Goal: Transaction & Acquisition: Purchase product/service

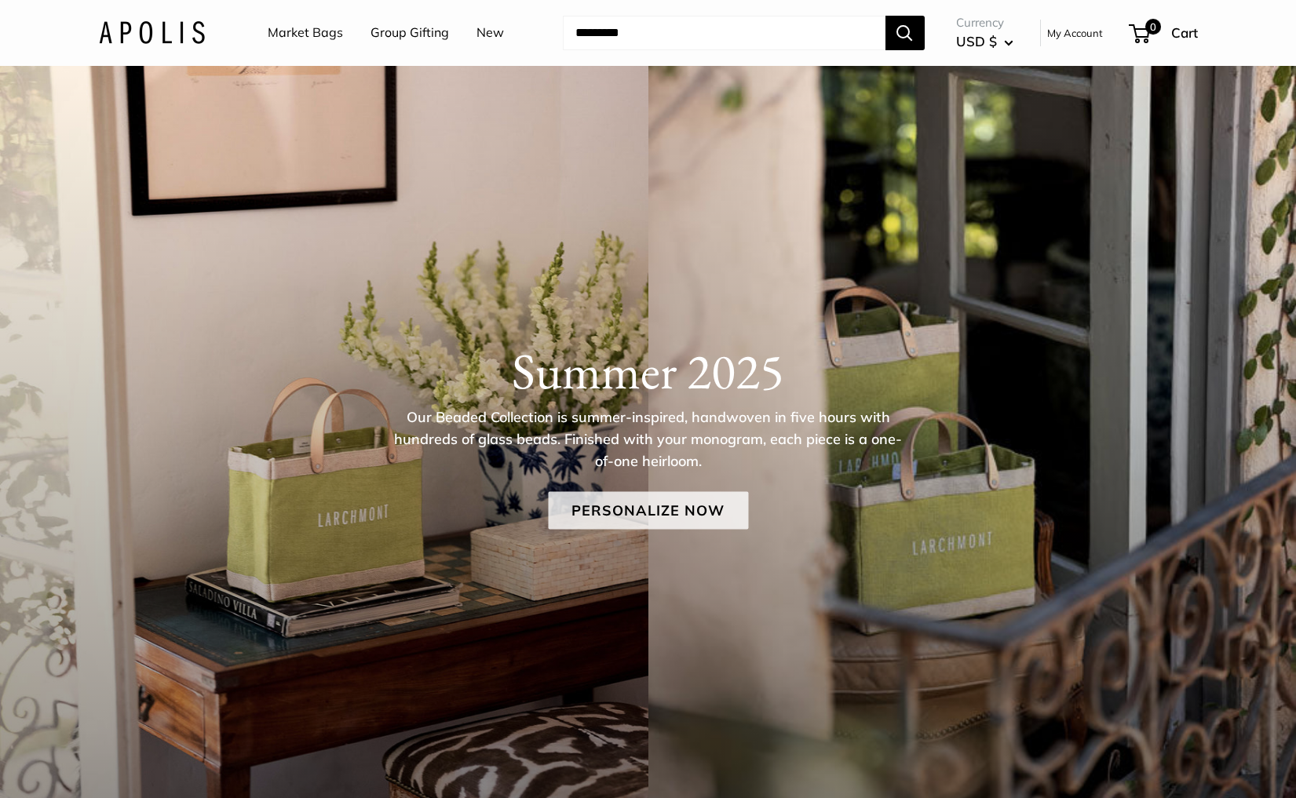
click at [665, 501] on link "Personalize Now" at bounding box center [648, 510] width 200 height 38
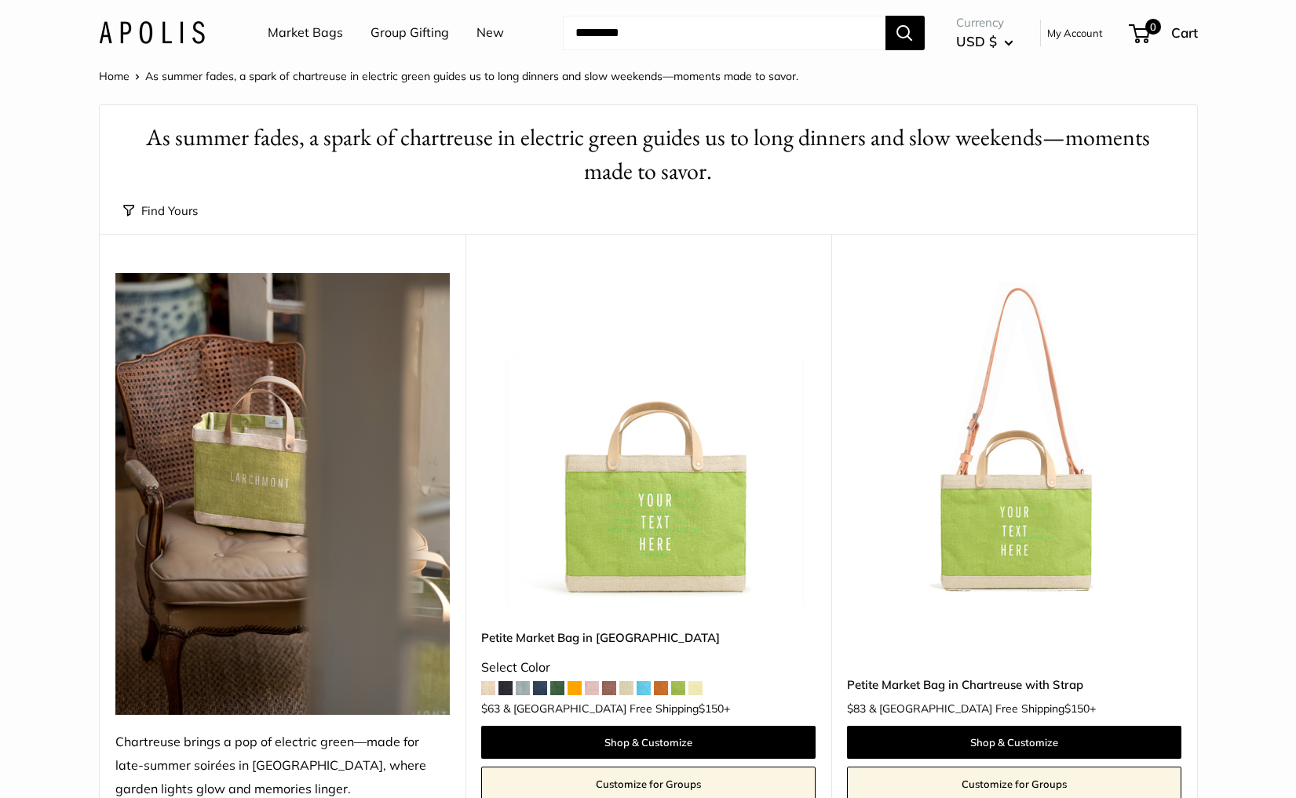
click at [158, 206] on button "Find Yours" at bounding box center [160, 211] width 75 height 22
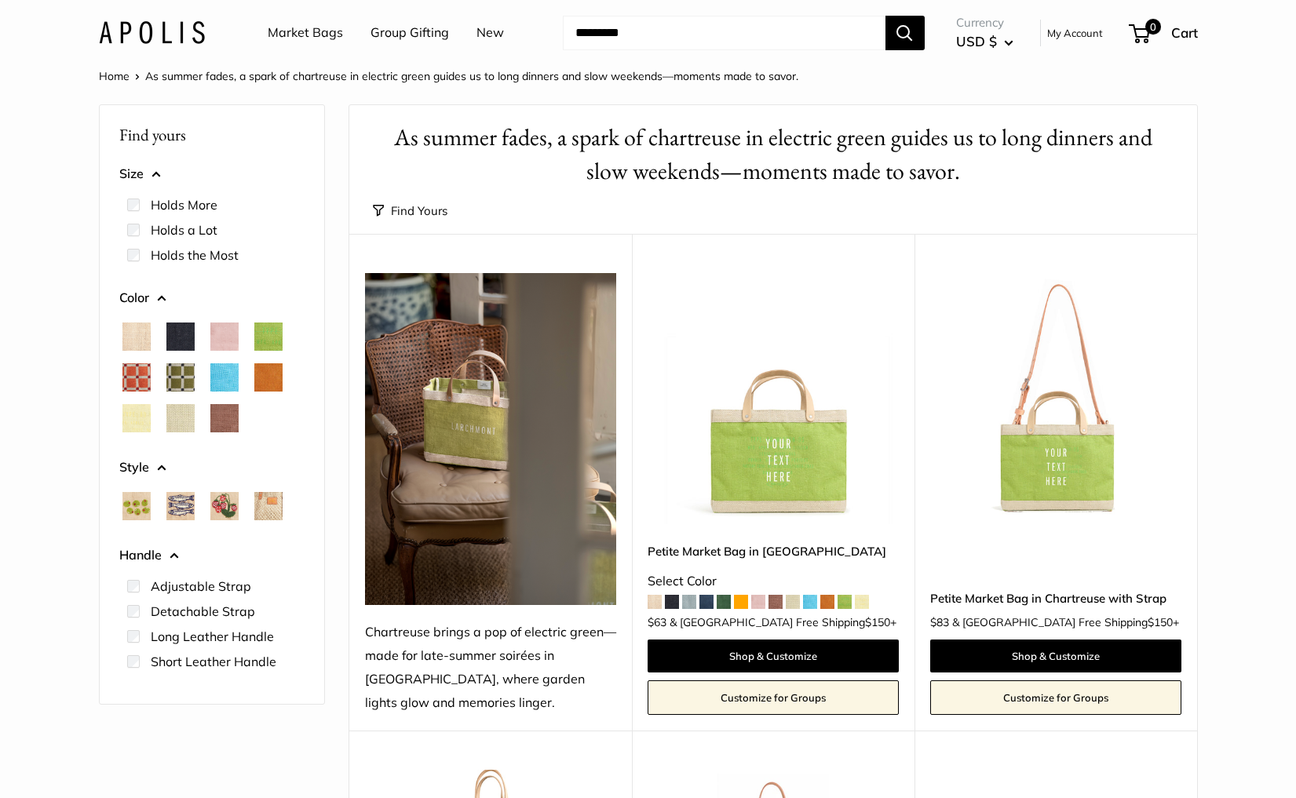
click at [331, 30] on link "Market Bags" at bounding box center [305, 33] width 75 height 24
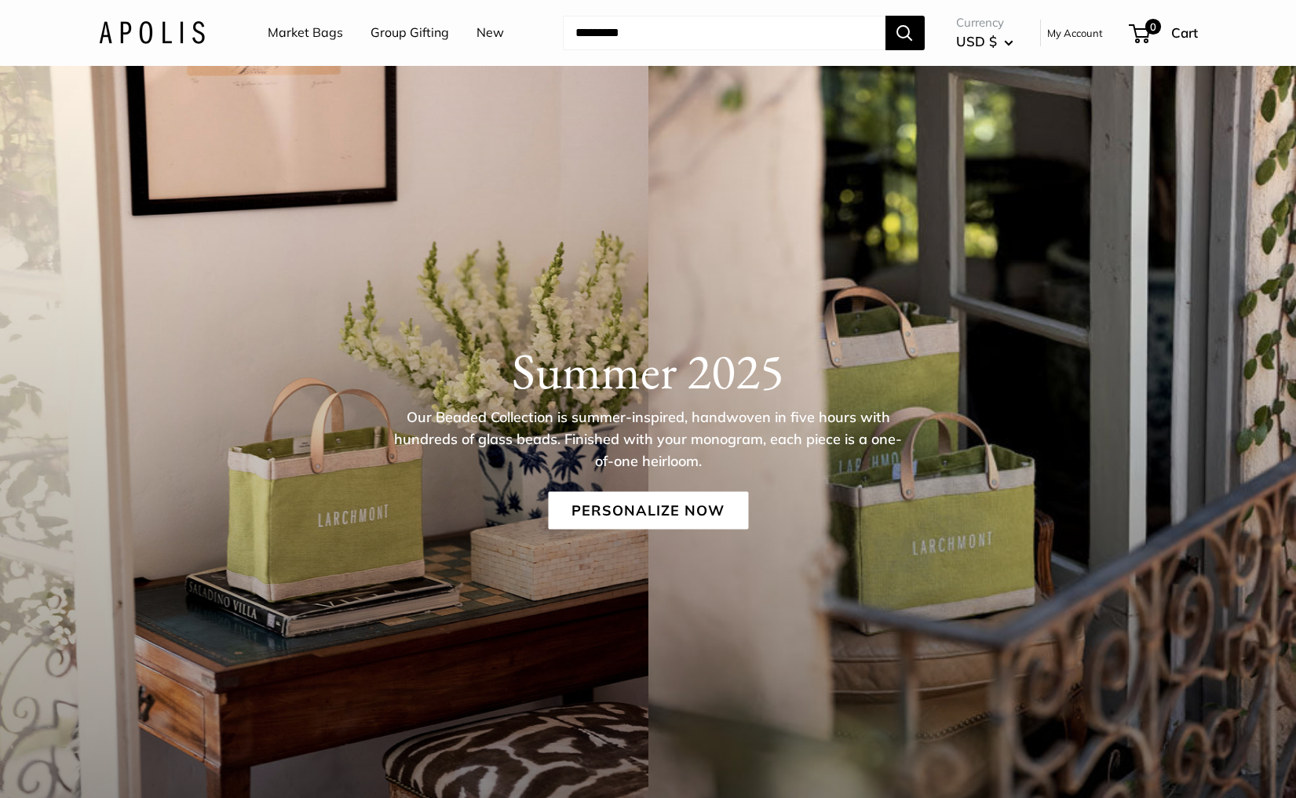
click at [484, 34] on link "New" at bounding box center [489, 33] width 27 height 24
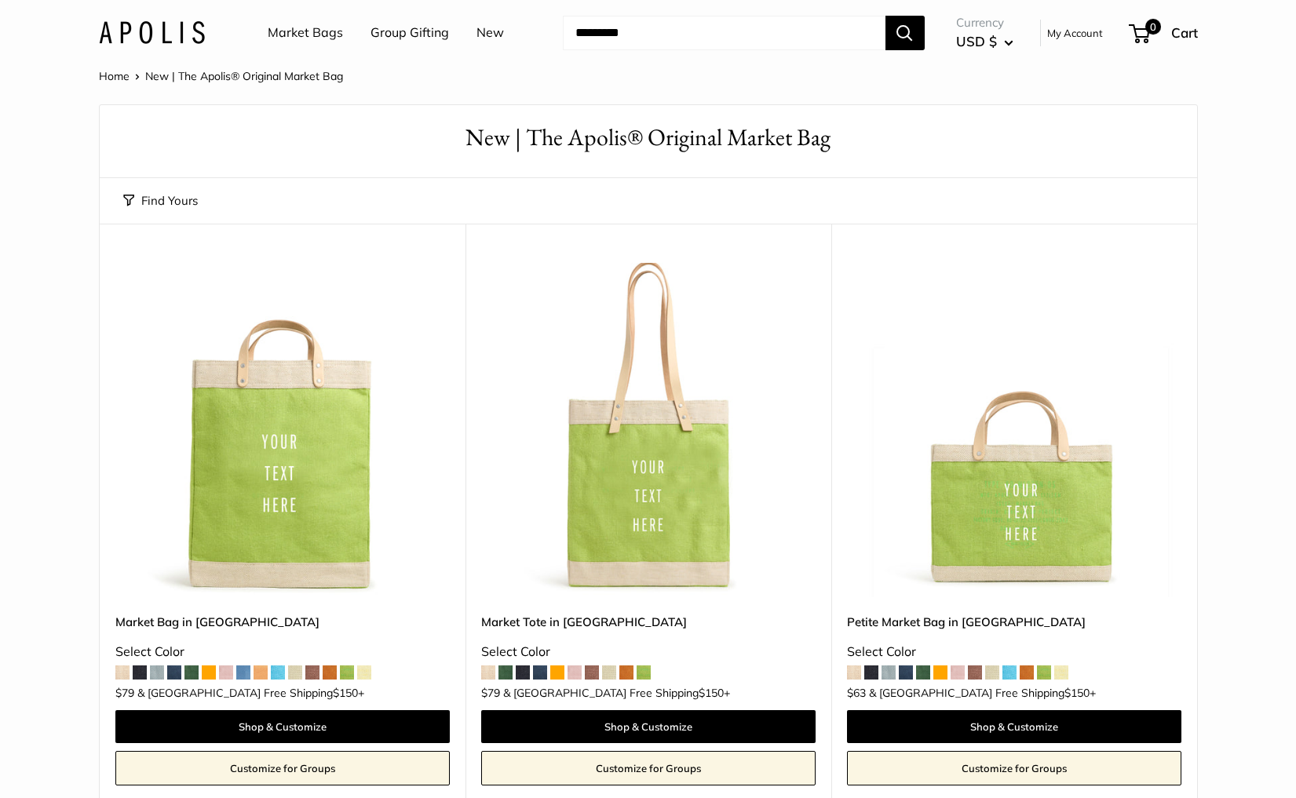
click at [178, 208] on button "Find Yours" at bounding box center [160, 201] width 75 height 22
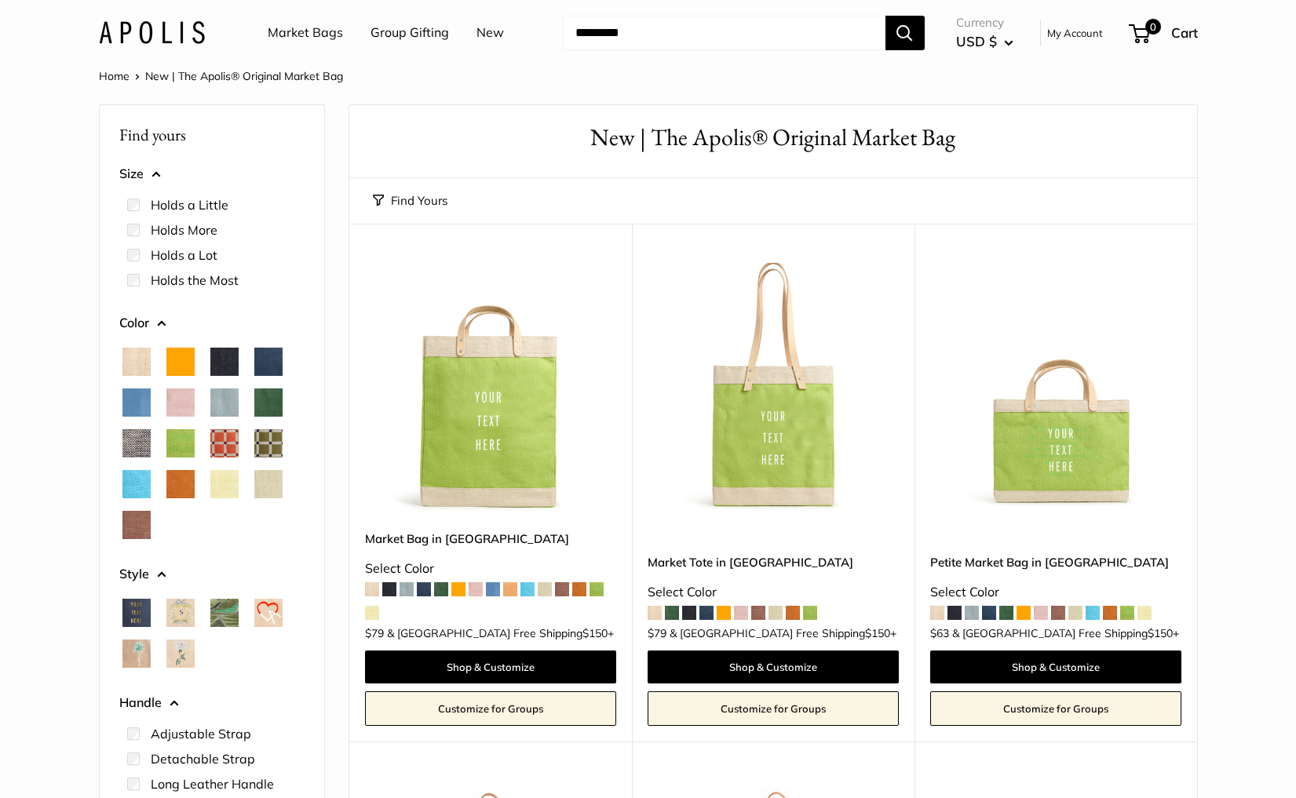
click at [224, 366] on span "Black" at bounding box center [224, 362] width 28 height 28
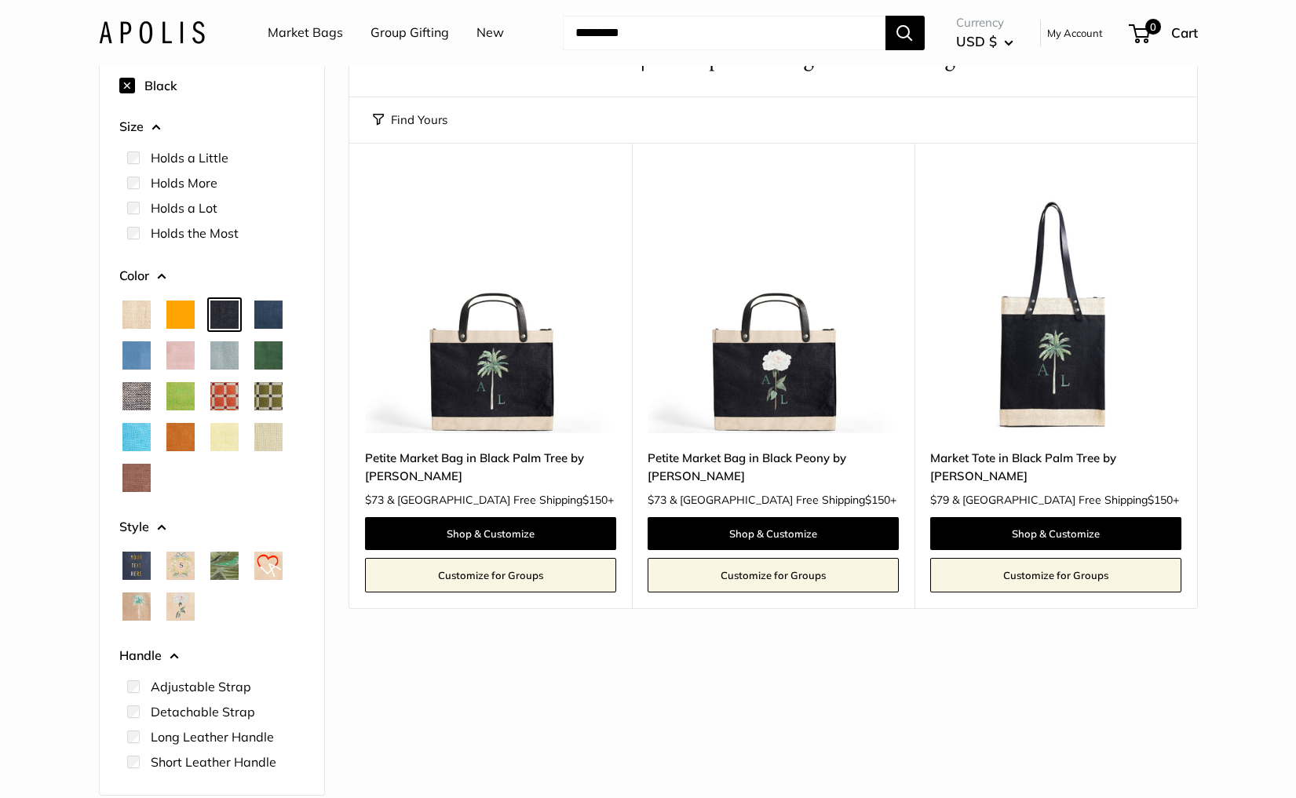
scroll to position [71, 0]
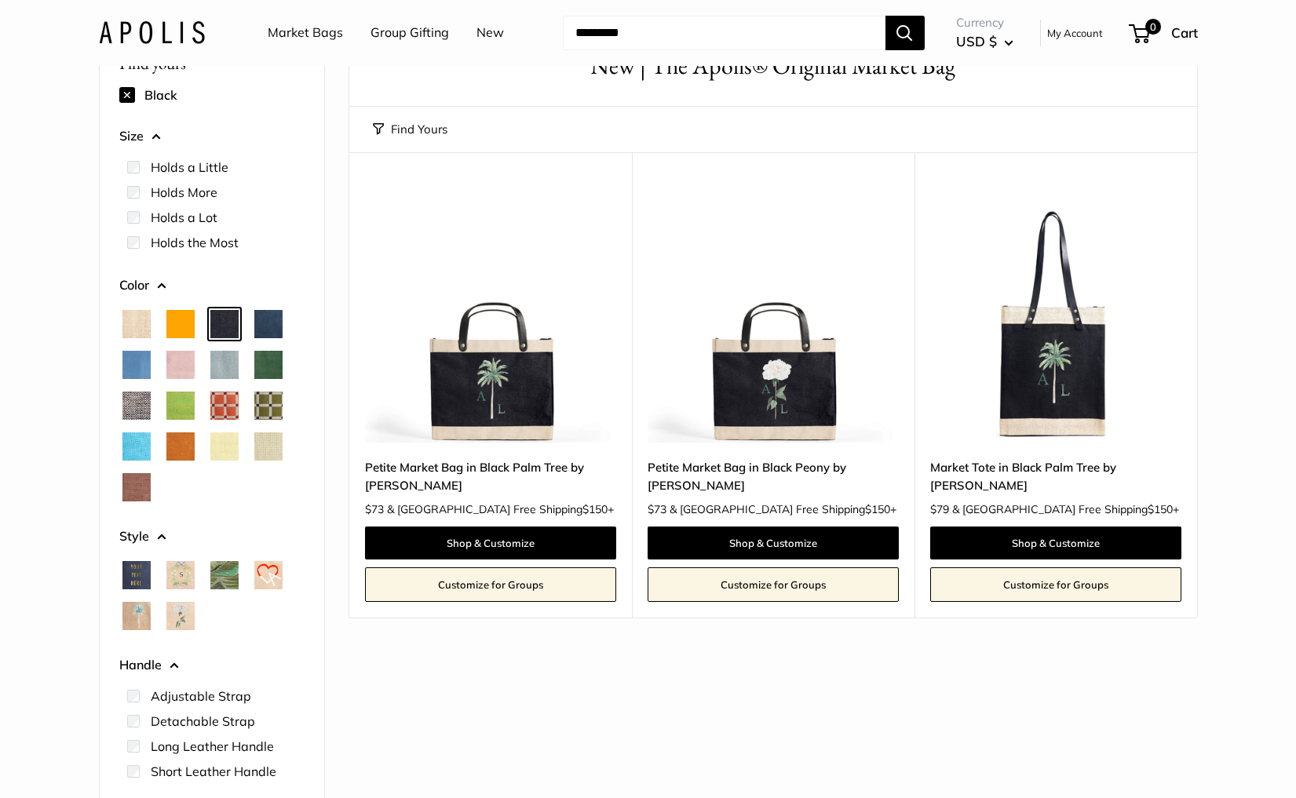
click at [170, 322] on span "Orange" at bounding box center [180, 324] width 28 height 28
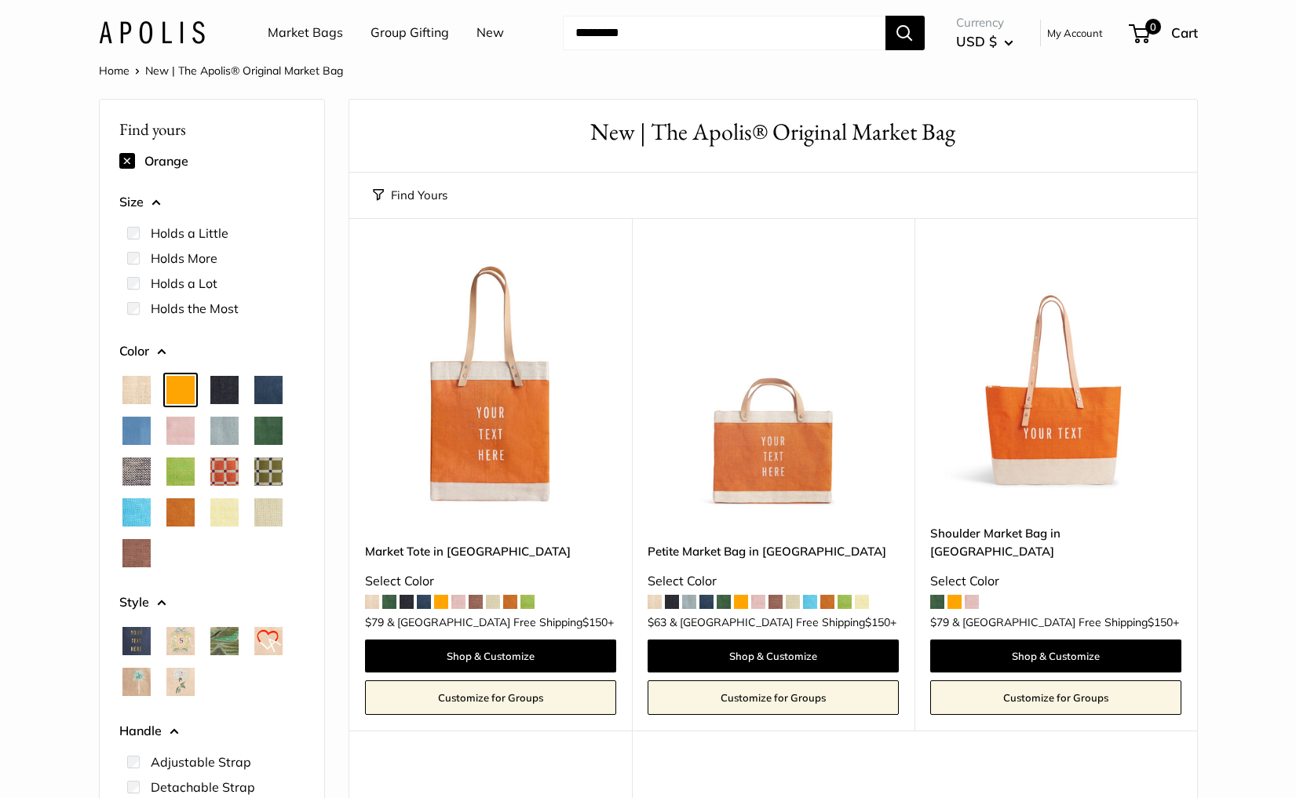
scroll to position [4, 0]
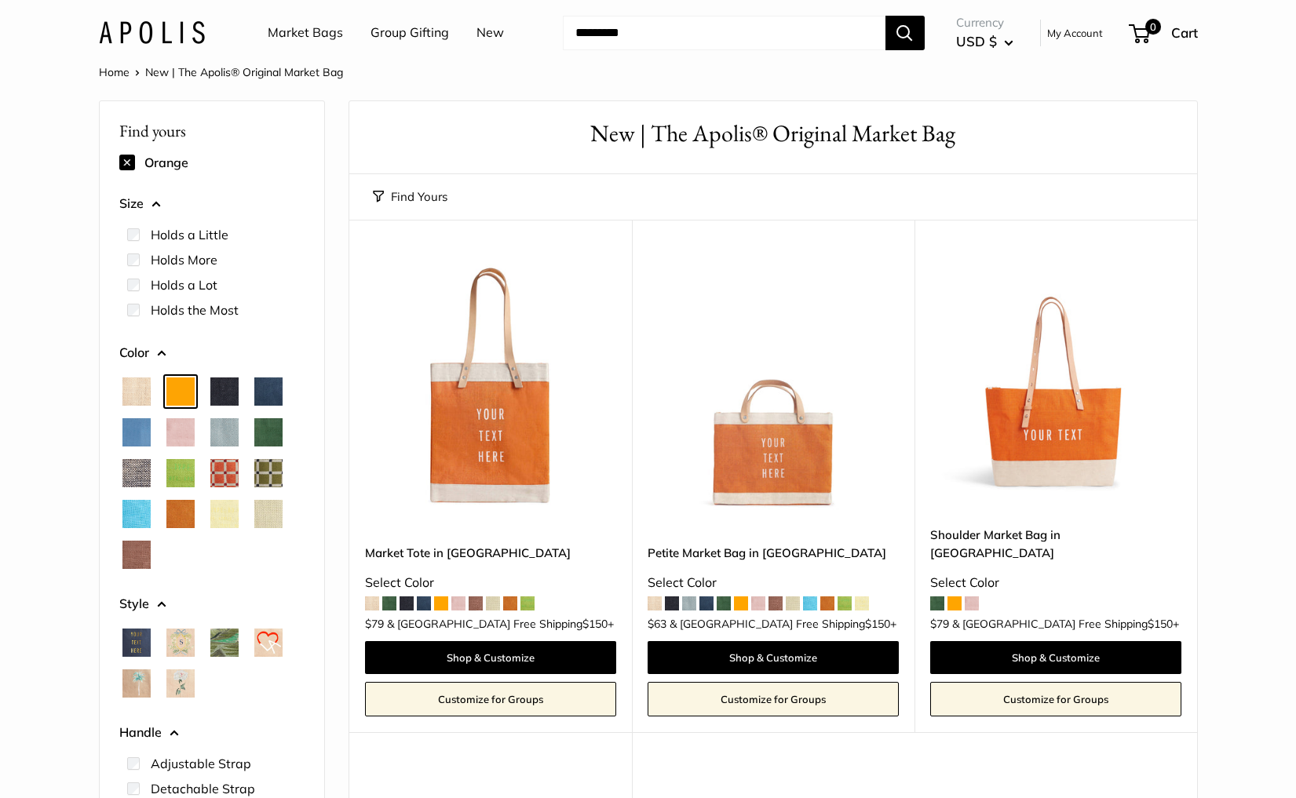
click at [135, 382] on span "Natural" at bounding box center [136, 391] width 28 height 28
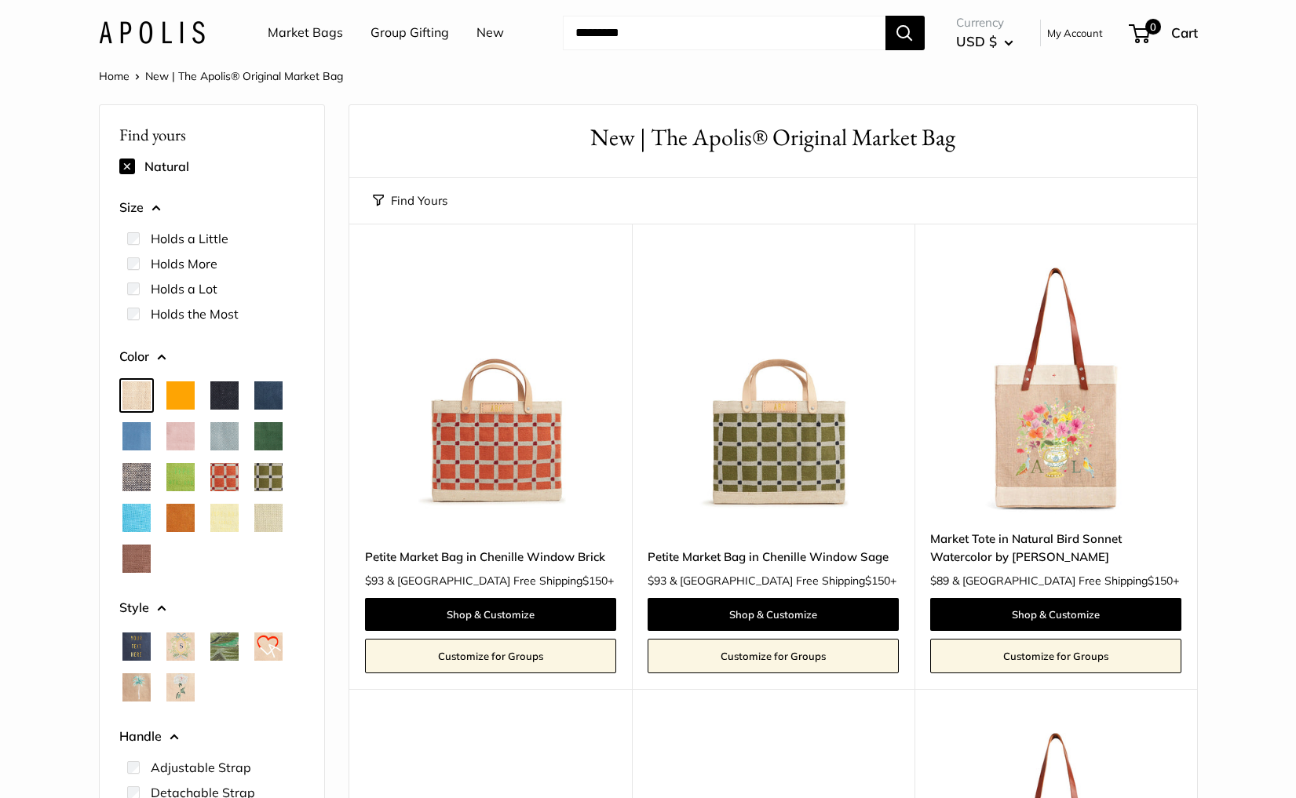
click at [130, 433] on span "Parisian Blue" at bounding box center [136, 436] width 28 height 28
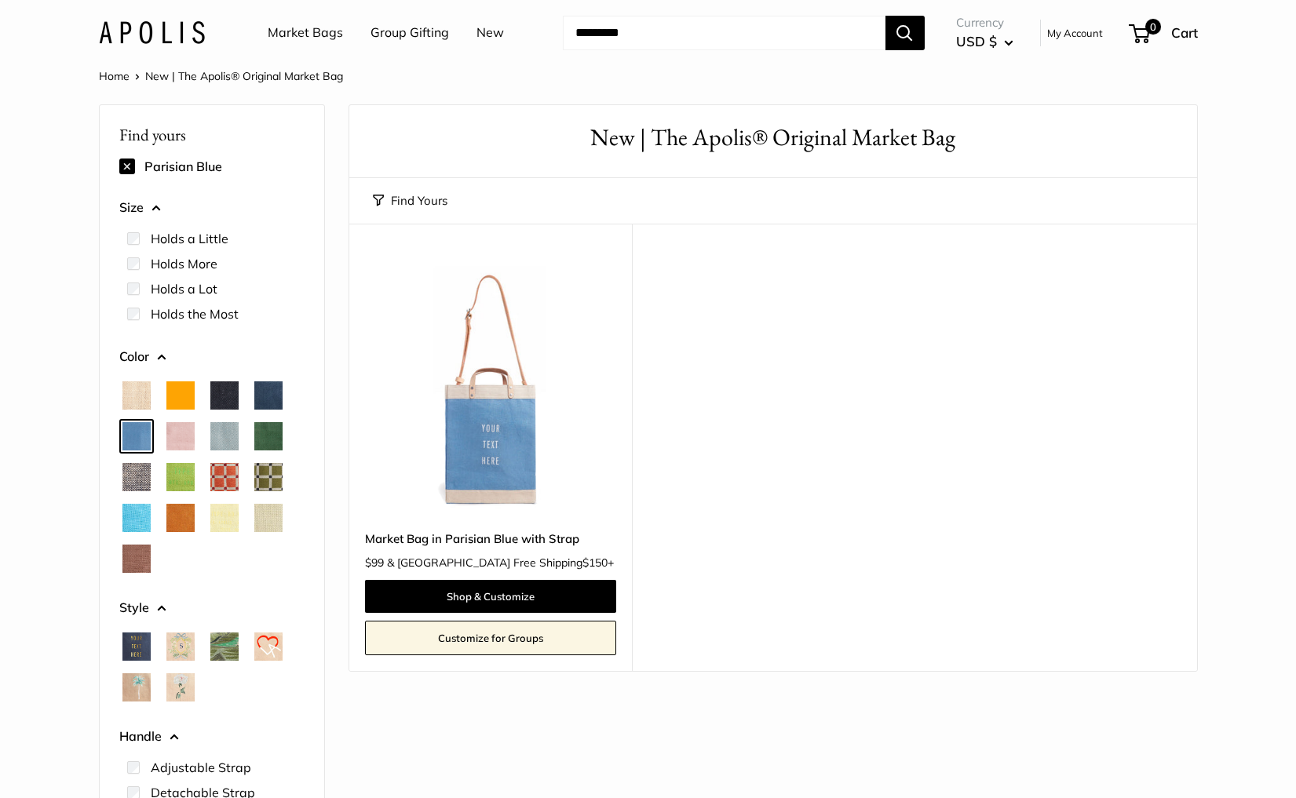
click at [0, 0] on img at bounding box center [0, 0] width 0 height 0
click at [173, 436] on span "Blush" at bounding box center [180, 436] width 28 height 28
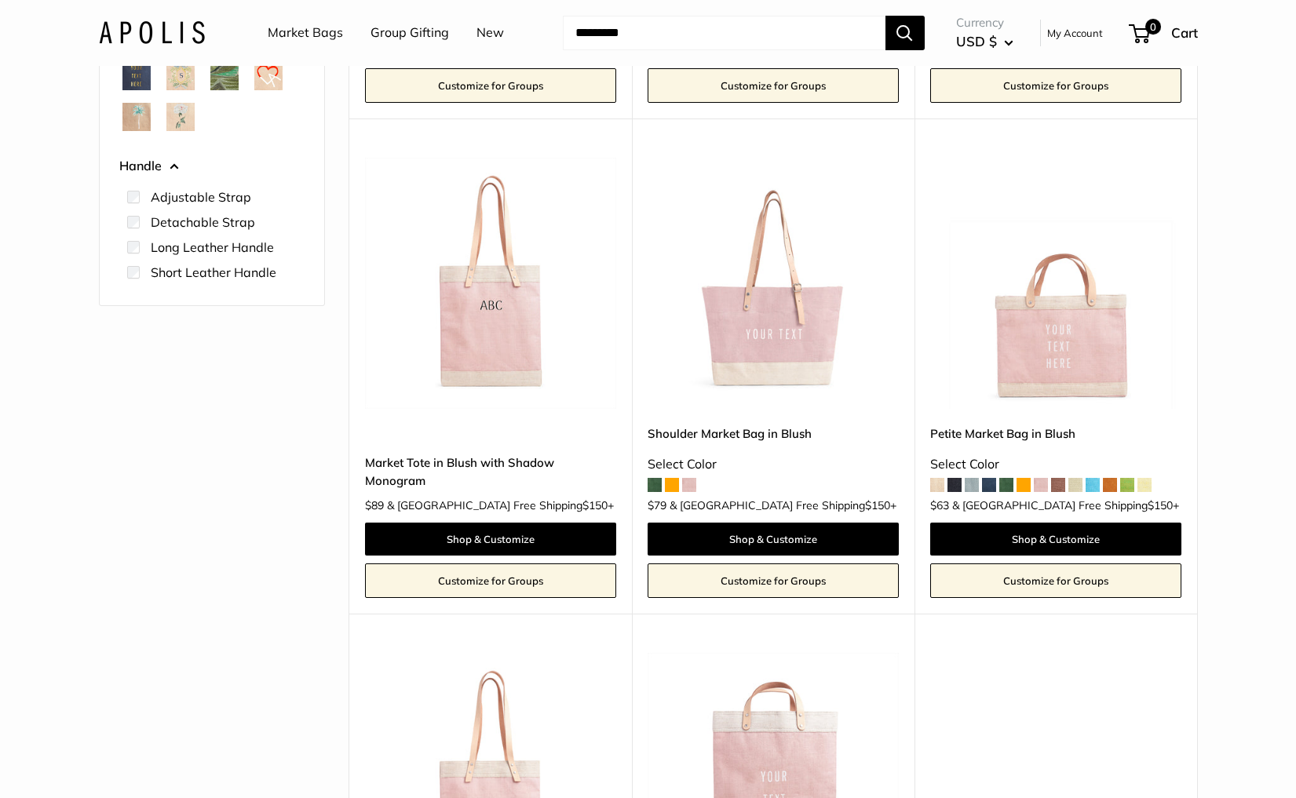
scroll to position [561, 0]
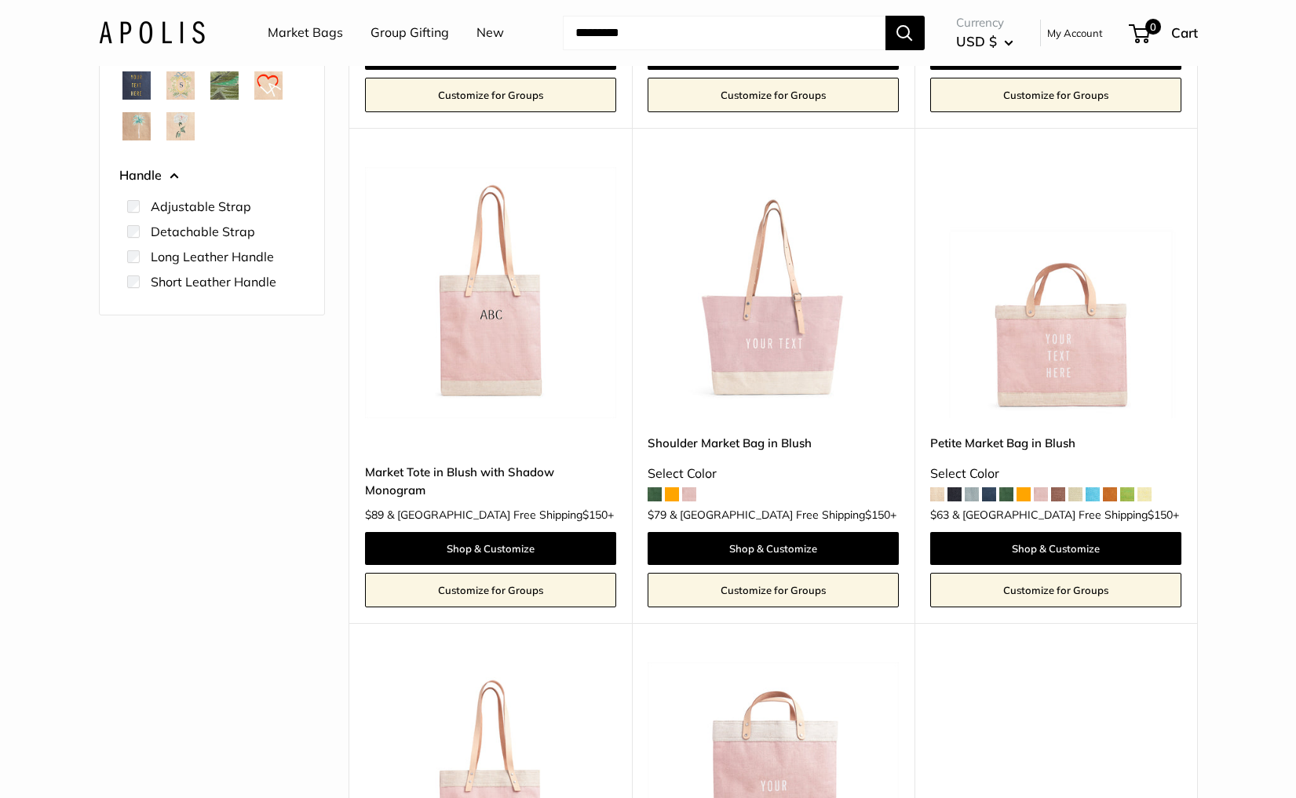
click at [0, 0] on img at bounding box center [0, 0] width 0 height 0
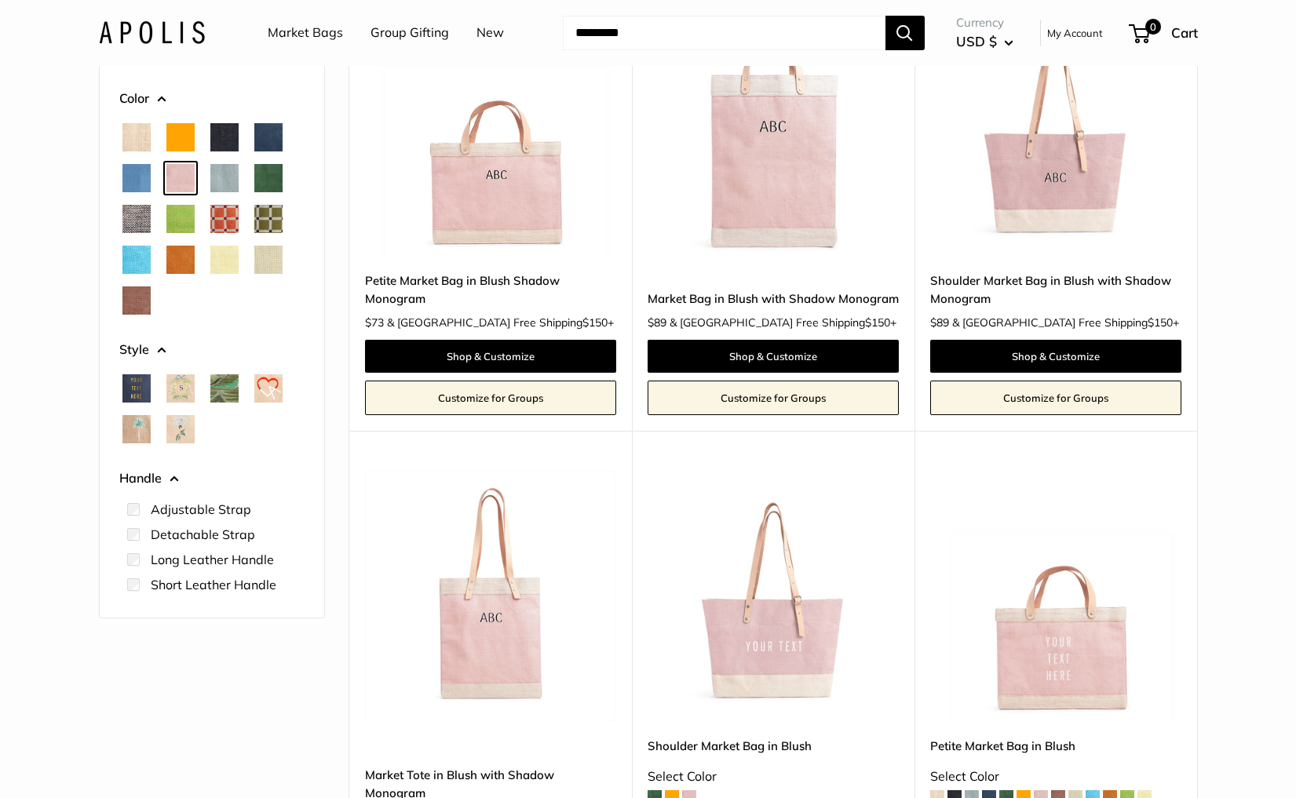
scroll to position [249, 0]
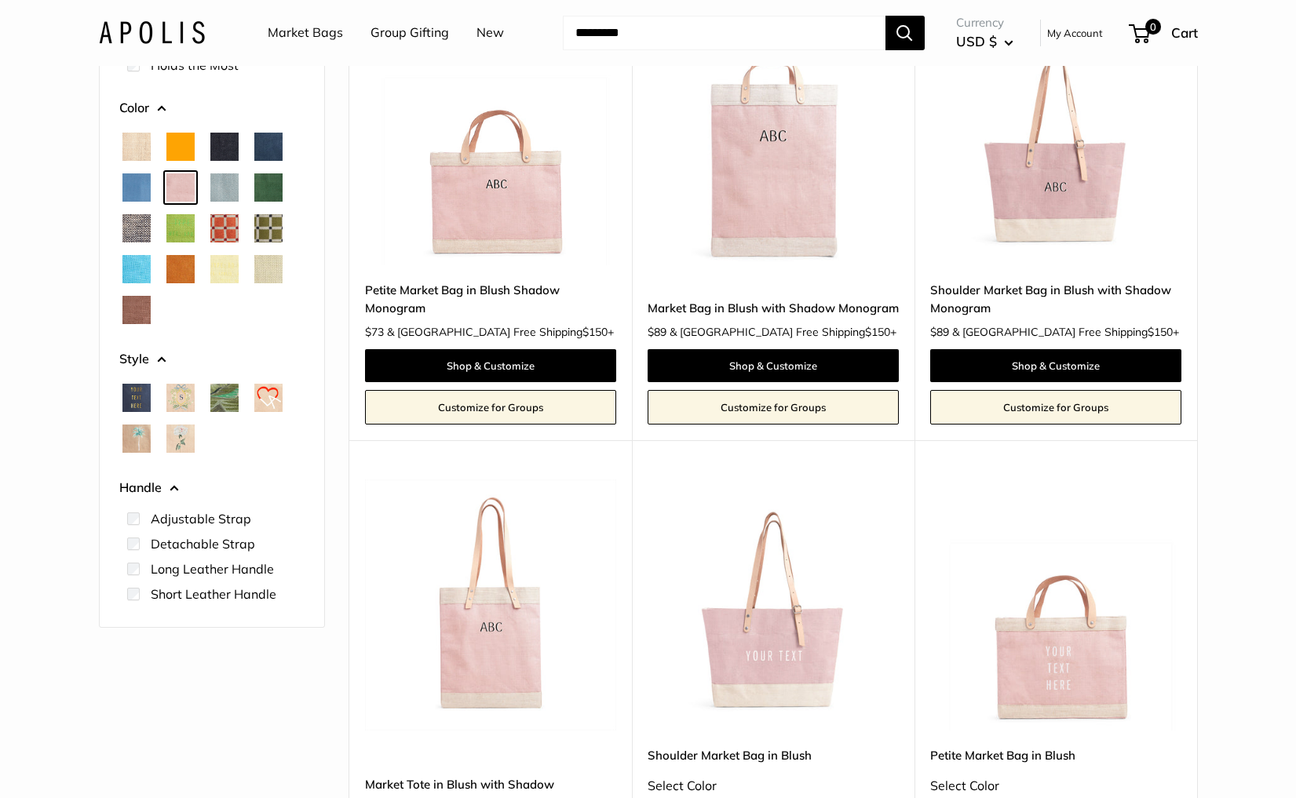
click at [213, 177] on span "Cool Gray" at bounding box center [224, 187] width 28 height 28
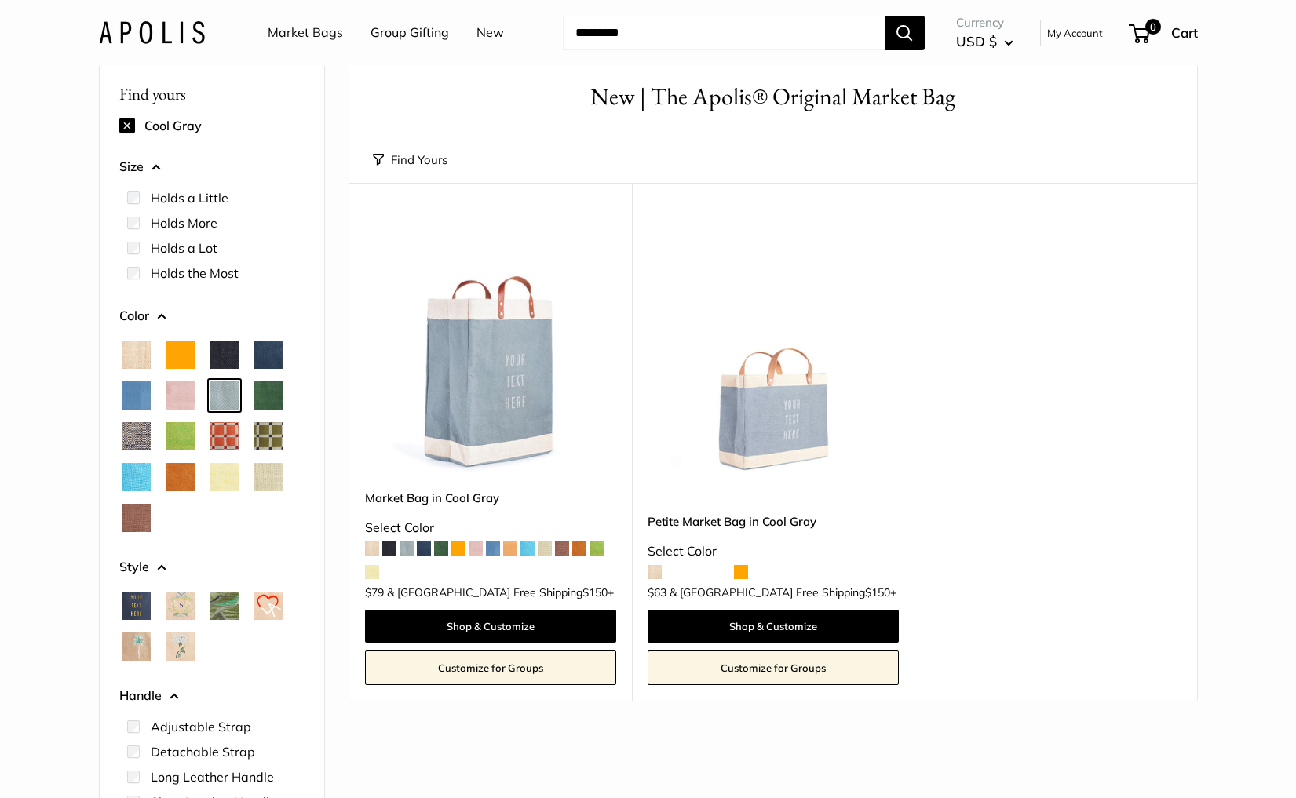
scroll to position [19, 0]
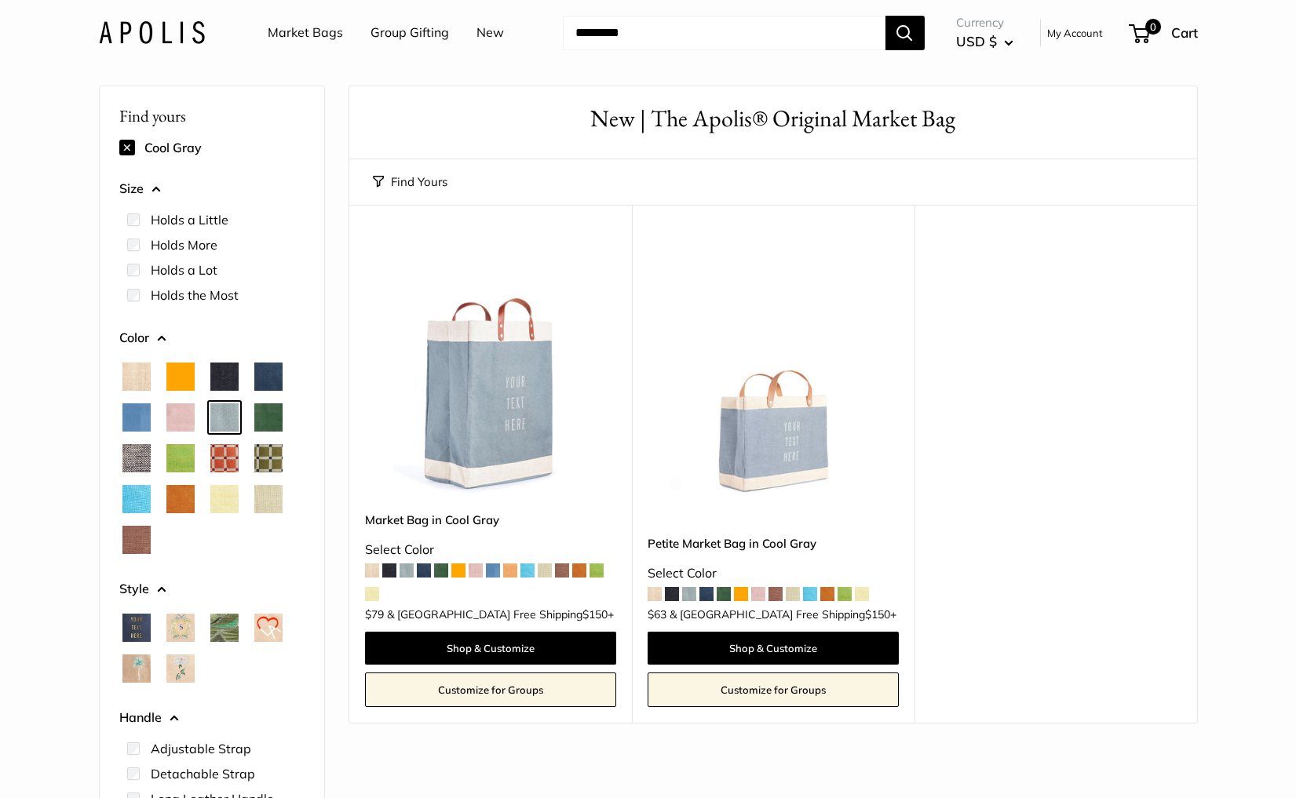
click at [272, 424] on span "Field Green" at bounding box center [268, 417] width 28 height 28
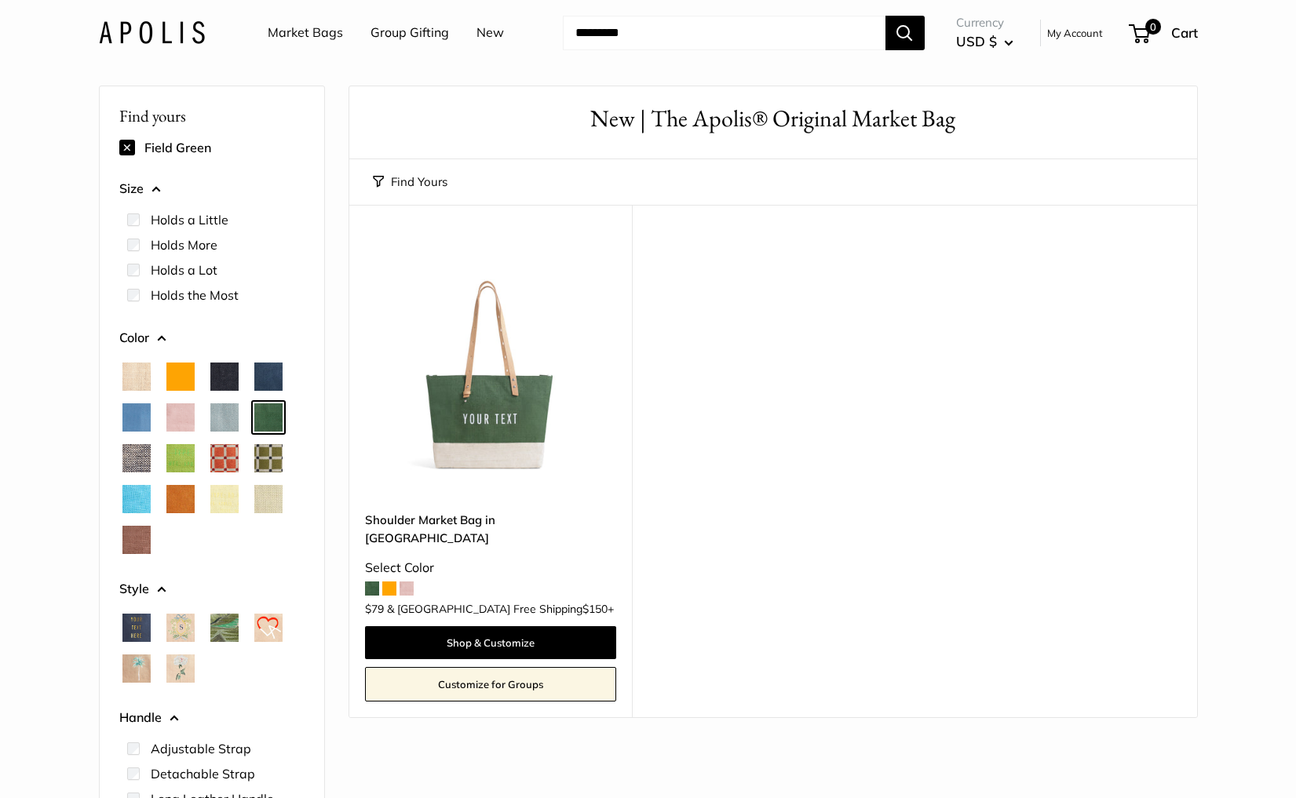
click at [130, 458] on span "Chambray" at bounding box center [136, 458] width 28 height 28
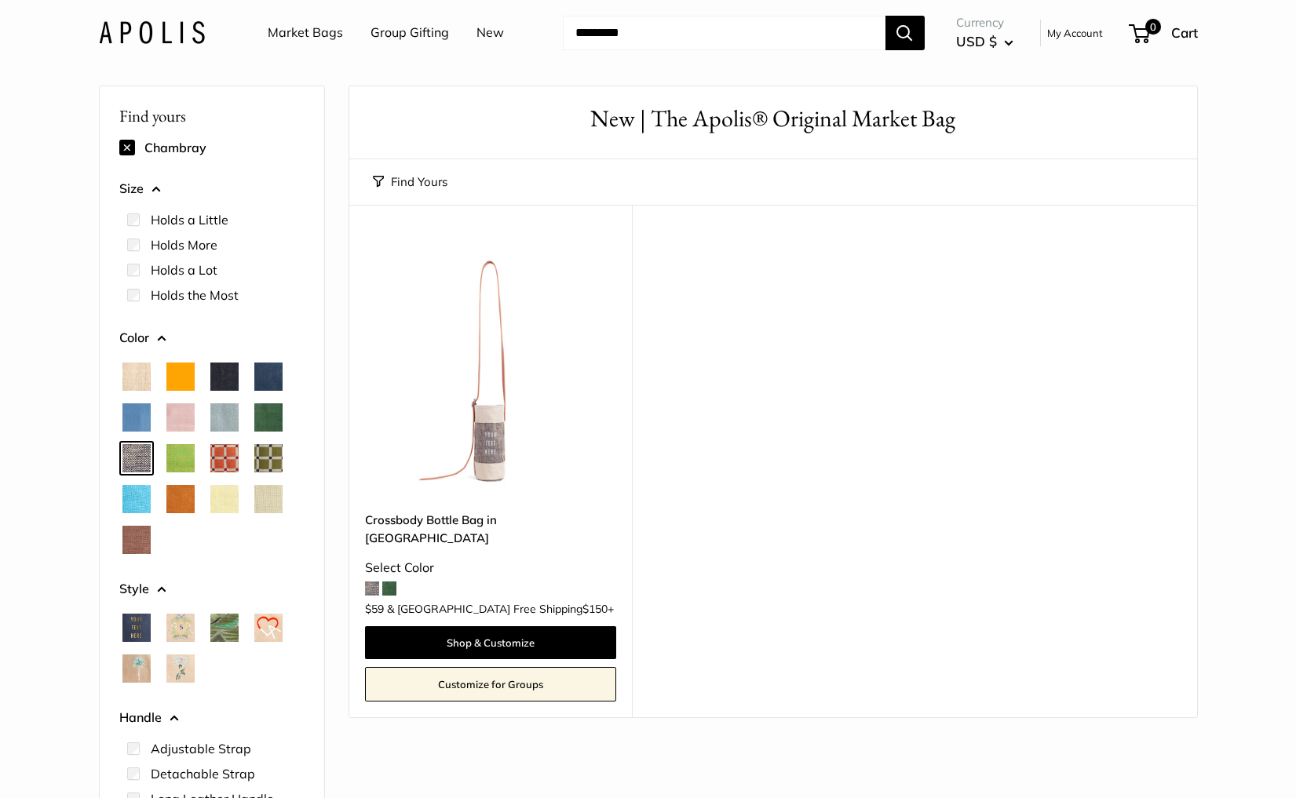
click at [184, 456] on span "Chartreuse" at bounding box center [180, 458] width 28 height 28
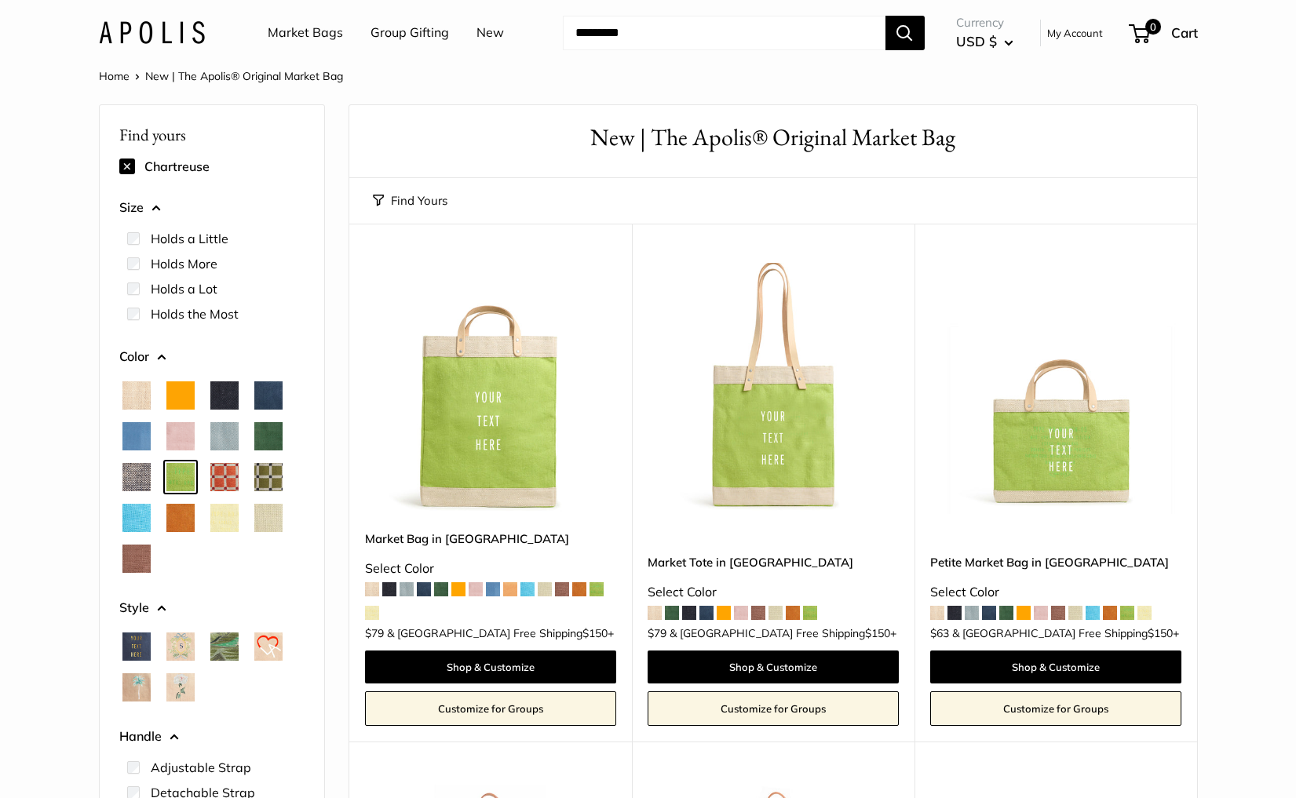
click at [233, 477] on span "Chenille Window Brick" at bounding box center [224, 477] width 28 height 28
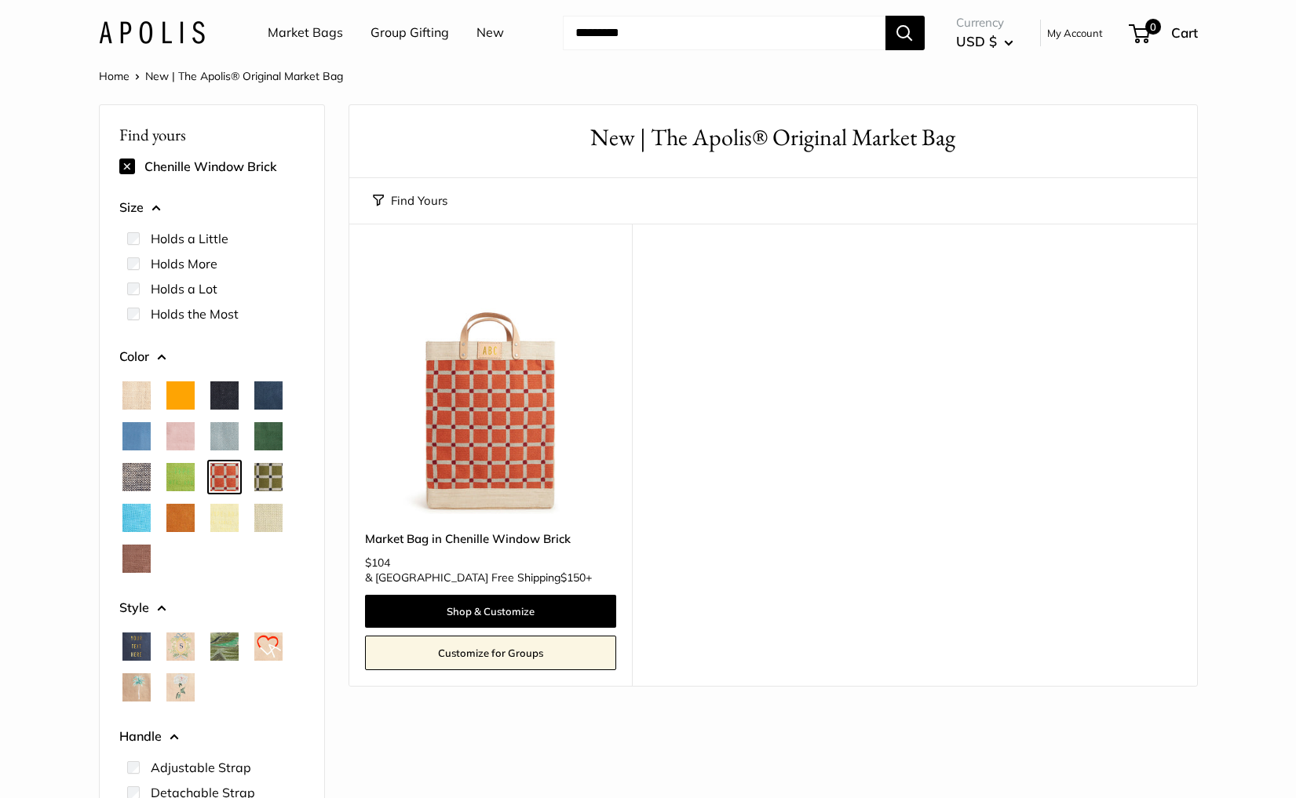
click at [264, 483] on span "Chenille Window Sage" at bounding box center [268, 477] width 28 height 28
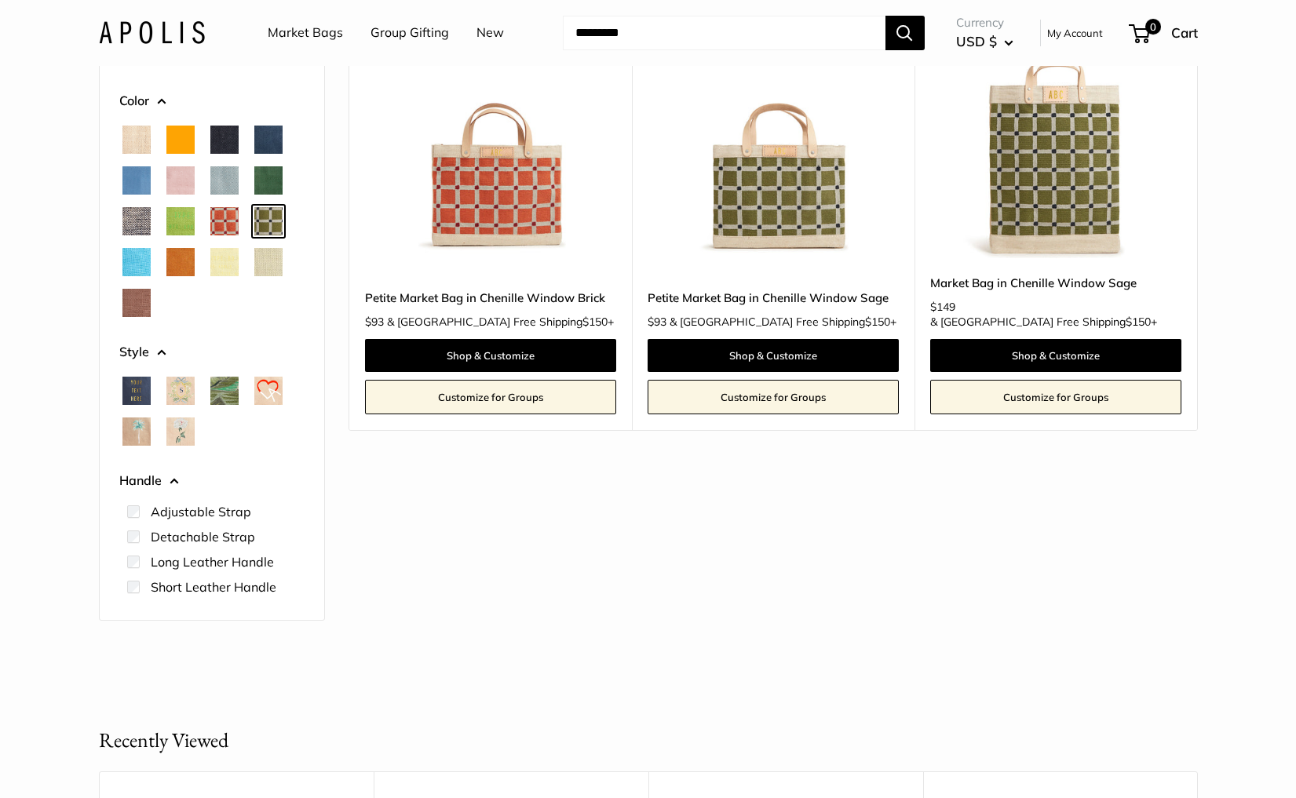
scroll to position [260, 0]
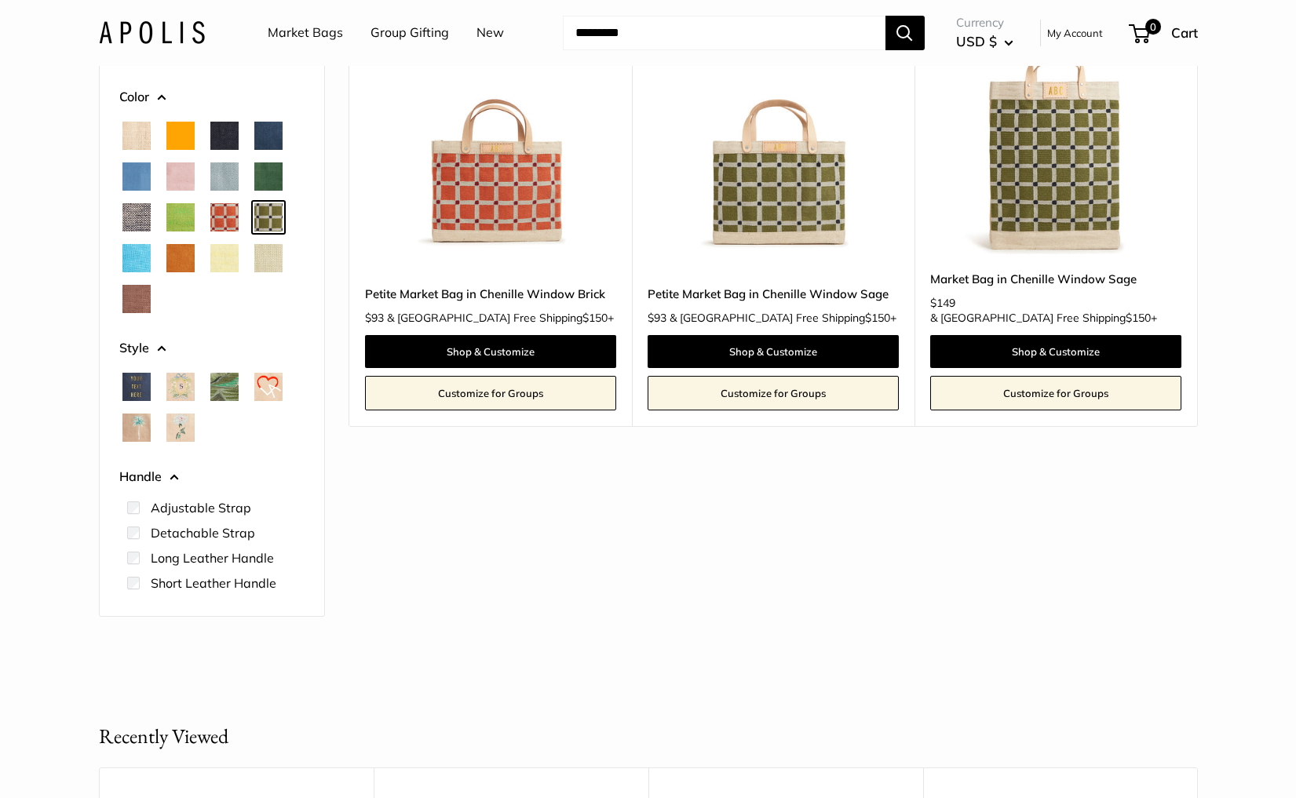
click at [135, 257] on span "Cobalt" at bounding box center [136, 258] width 28 height 28
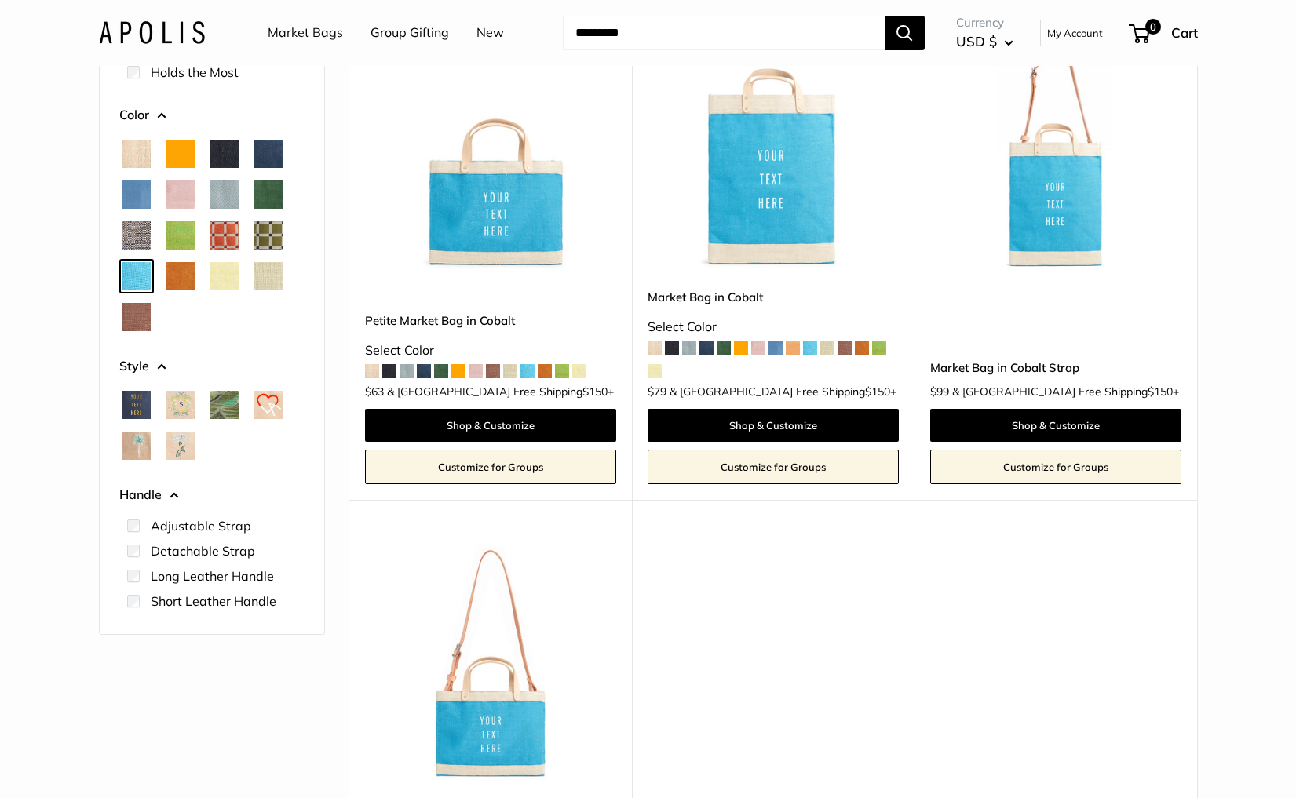
scroll to position [257, 0]
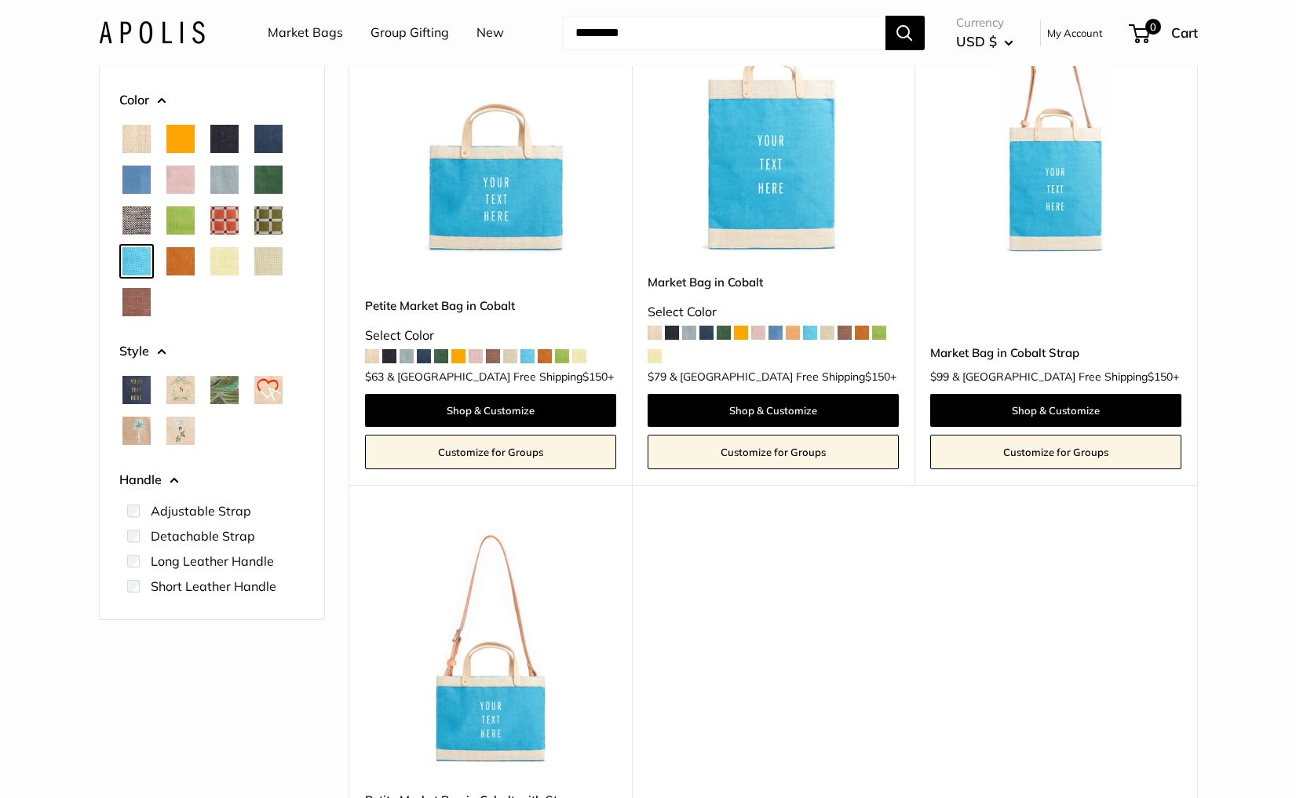
click at [173, 266] on span "Cognac" at bounding box center [180, 261] width 28 height 28
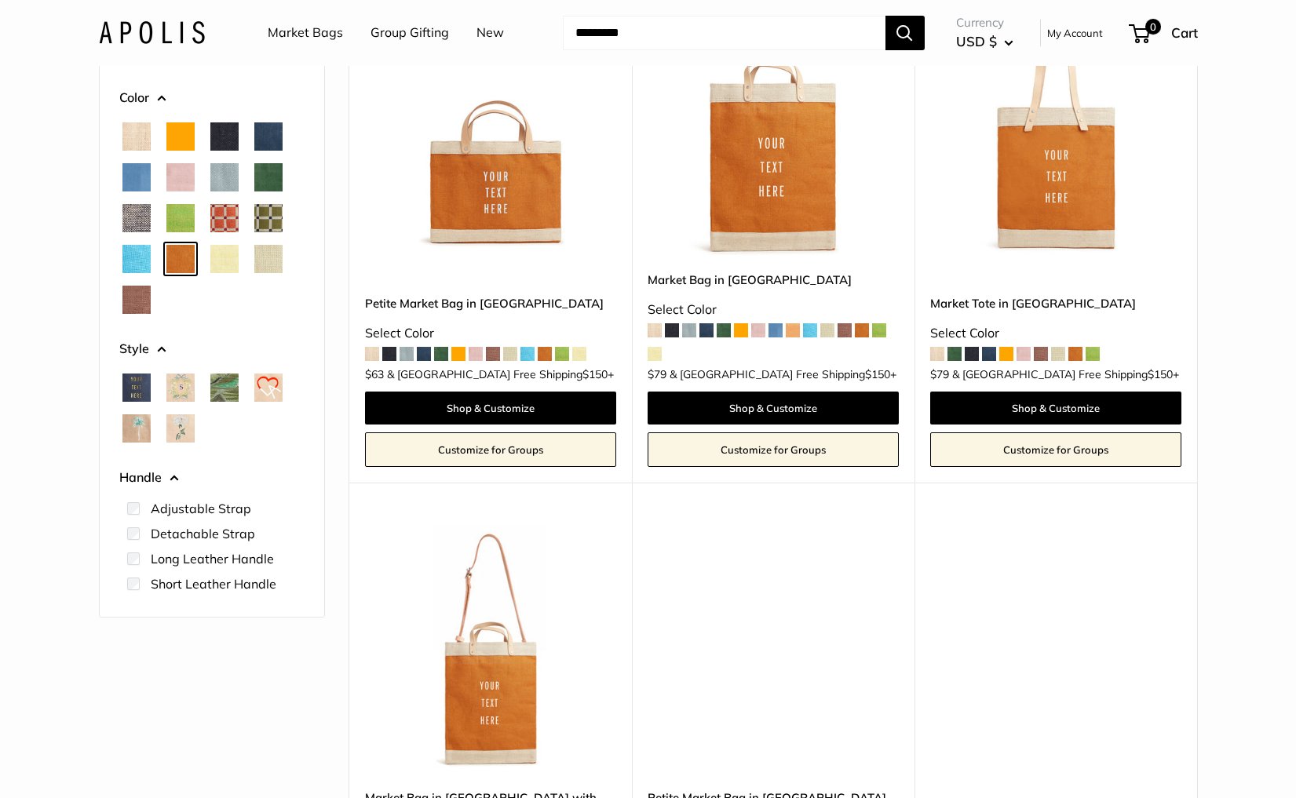
scroll to position [263, 0]
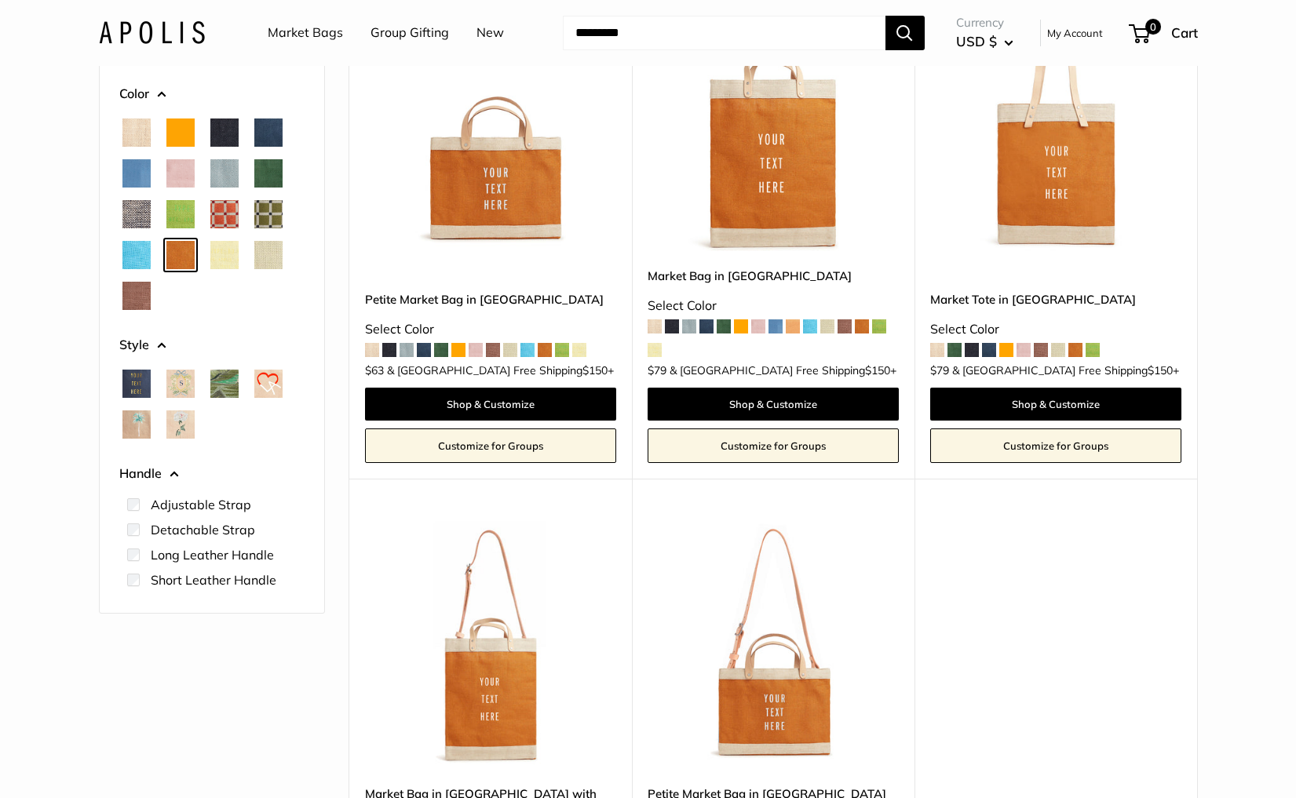
click at [223, 258] on span "Daisy" at bounding box center [224, 255] width 28 height 28
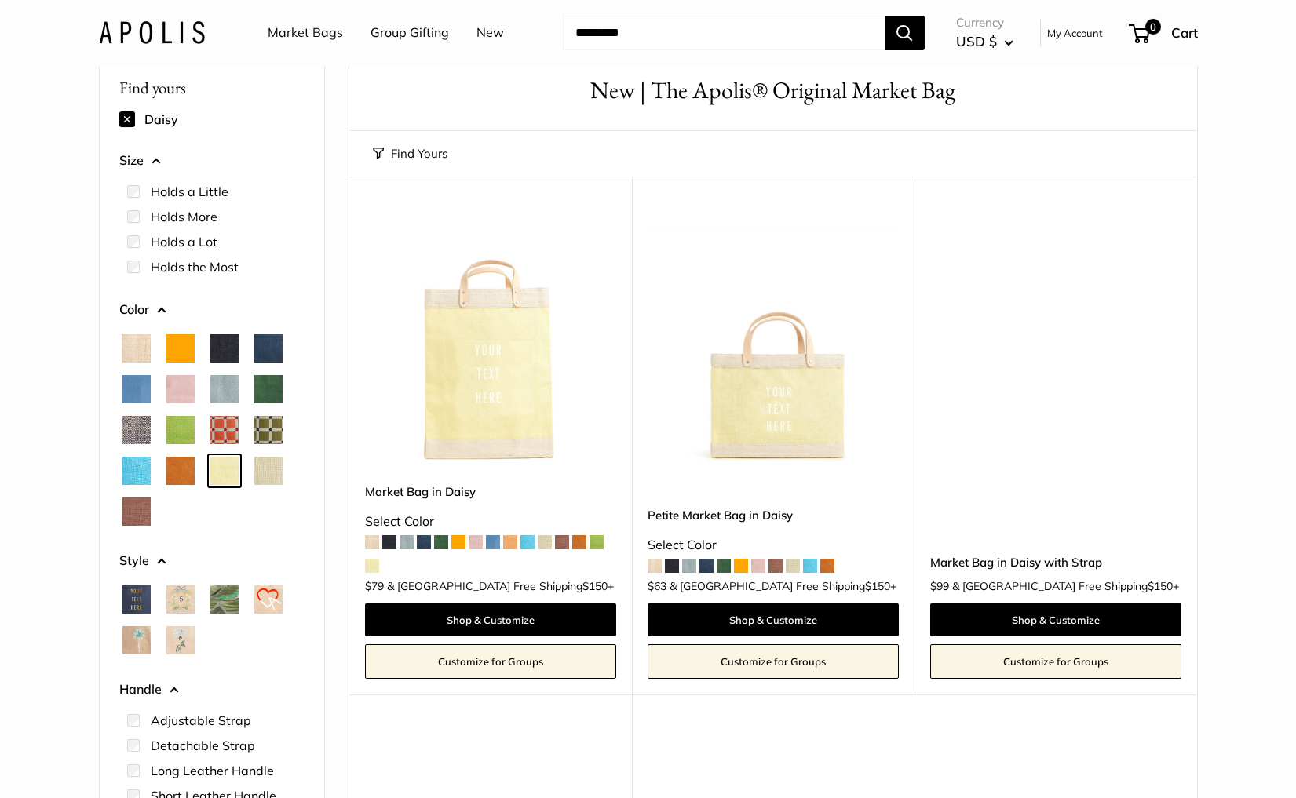
scroll to position [19, 0]
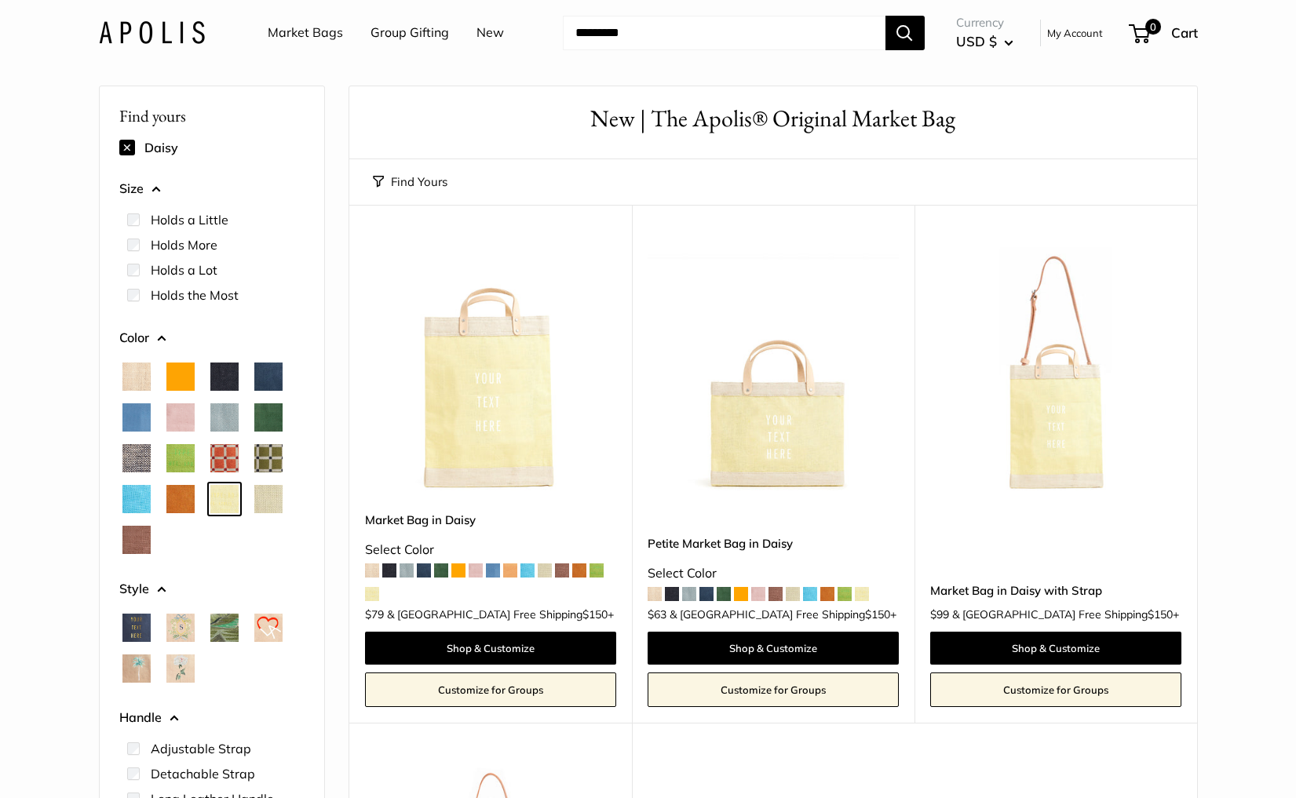
click at [275, 499] on span "Mint Sorbet" at bounding box center [268, 499] width 28 height 28
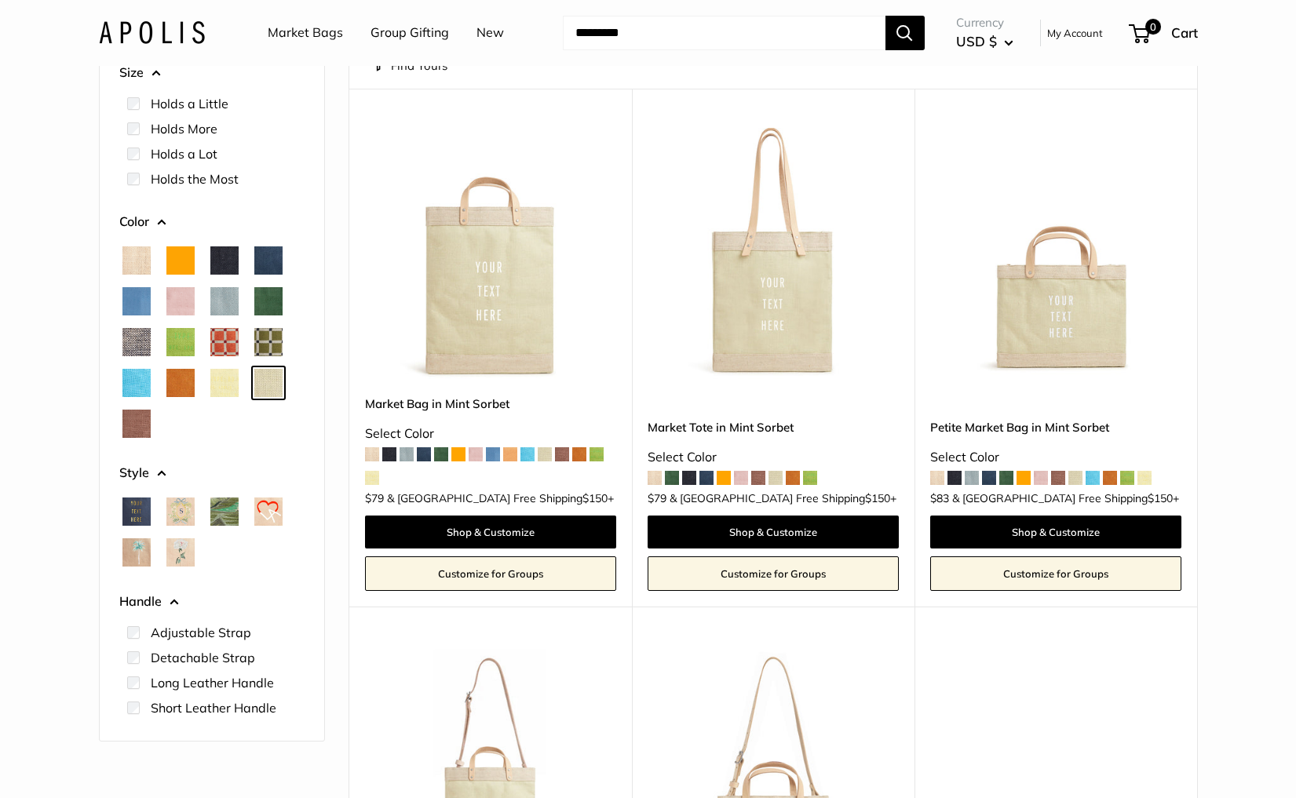
scroll to position [166, 0]
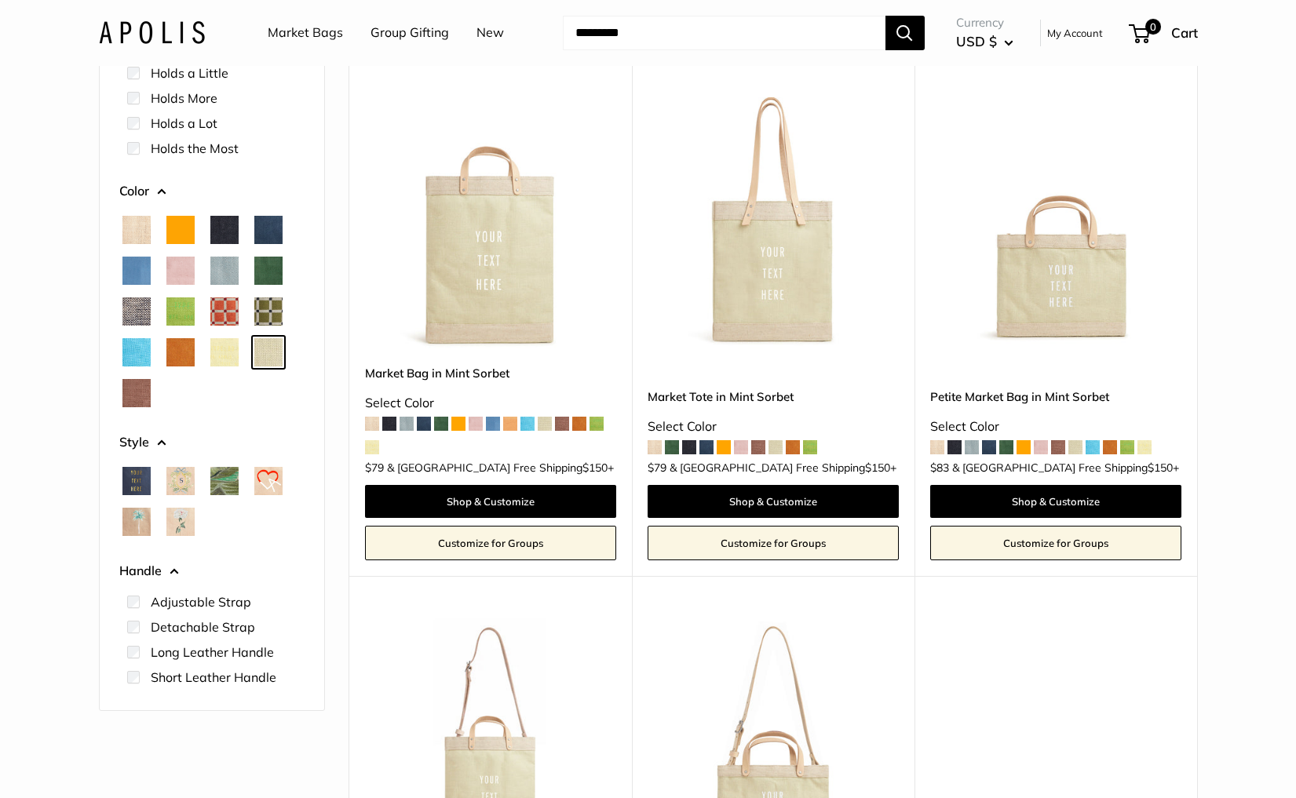
click at [137, 392] on span "Mustang" at bounding box center [136, 393] width 28 height 28
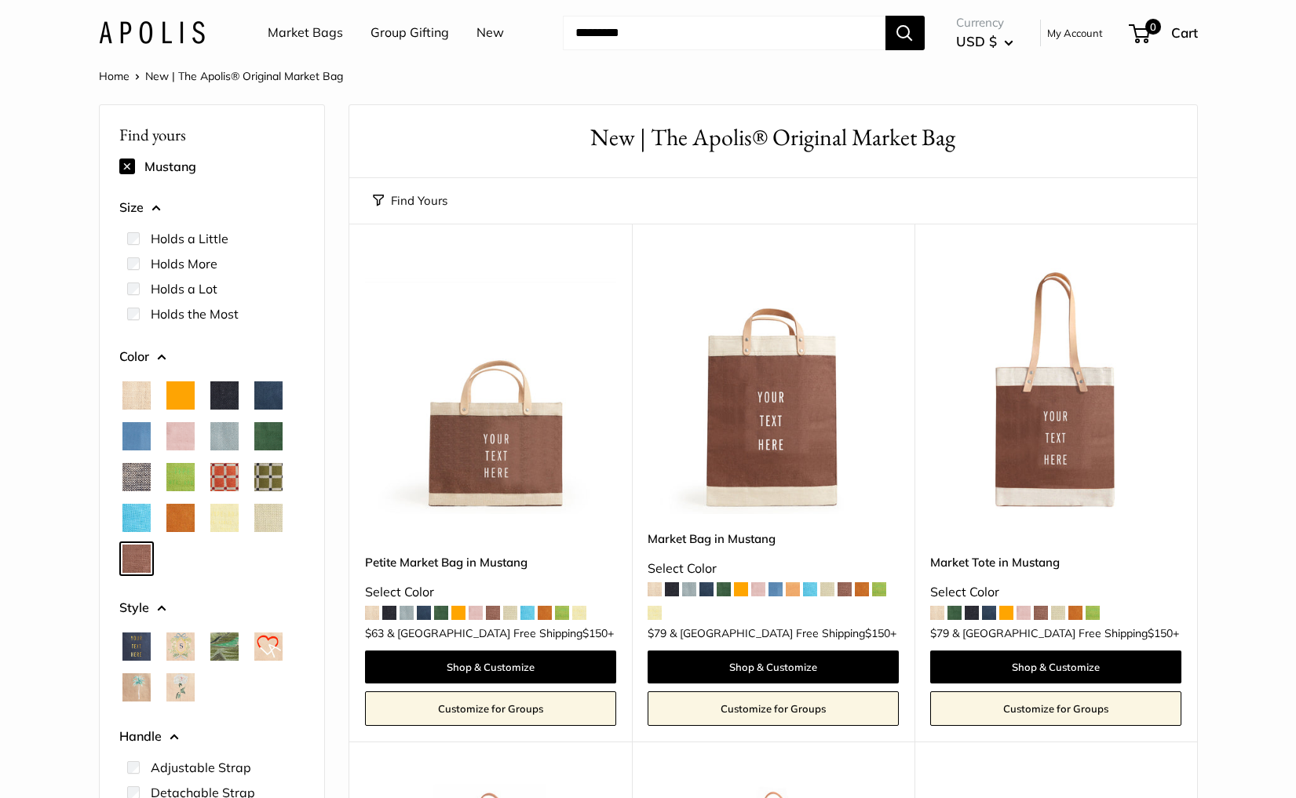
click at [293, 30] on link "Market Bags" at bounding box center [305, 33] width 75 height 24
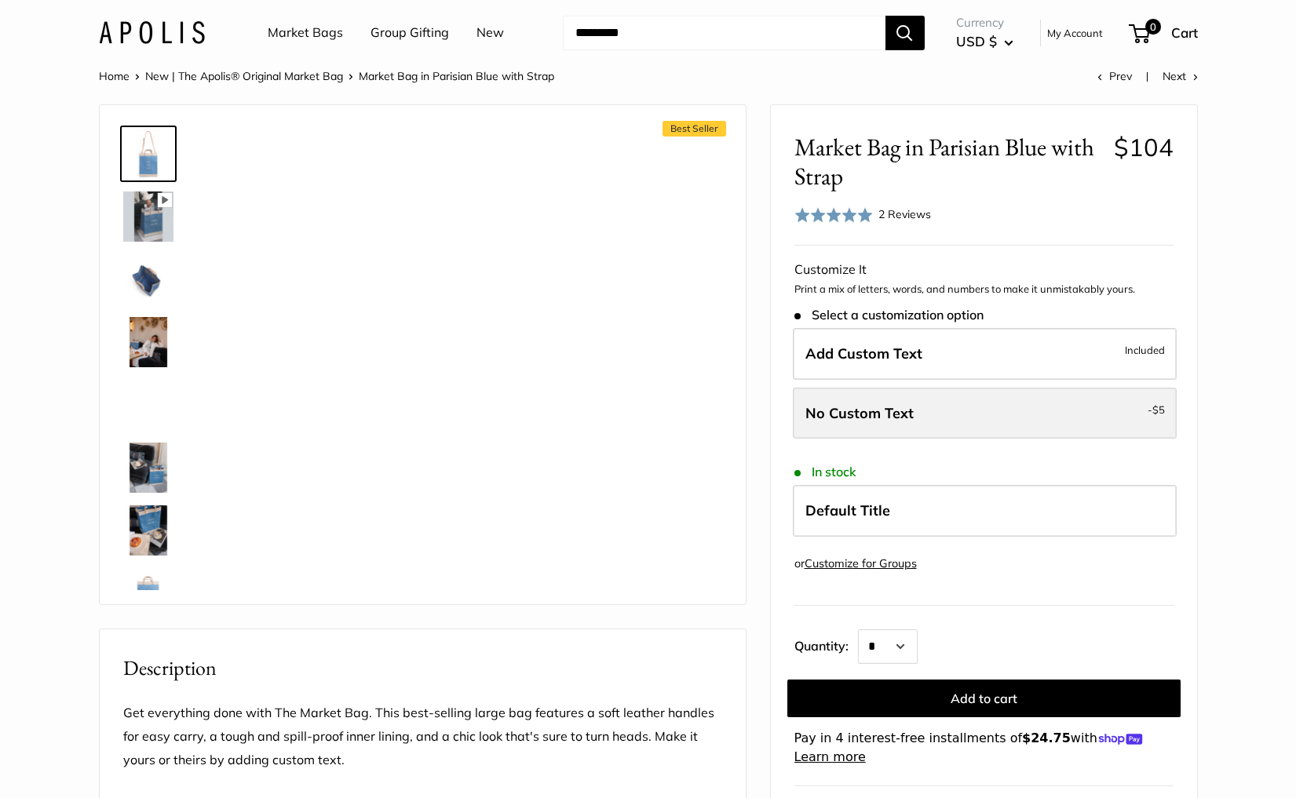
click at [830, 416] on span "No Custom Text" at bounding box center [859, 413] width 108 height 18
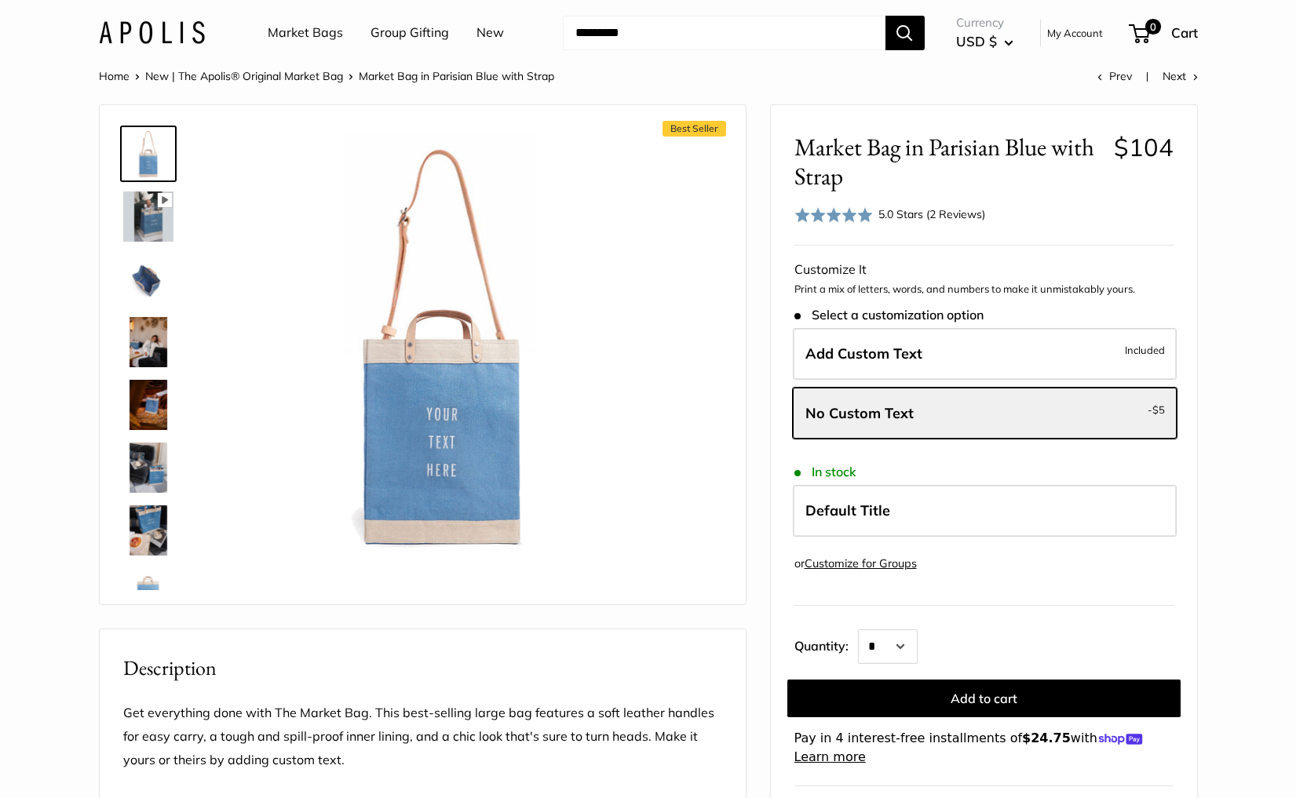
click at [889, 207] on div "5.0 Stars (2 Reviews)" at bounding box center [931, 214] width 107 height 17
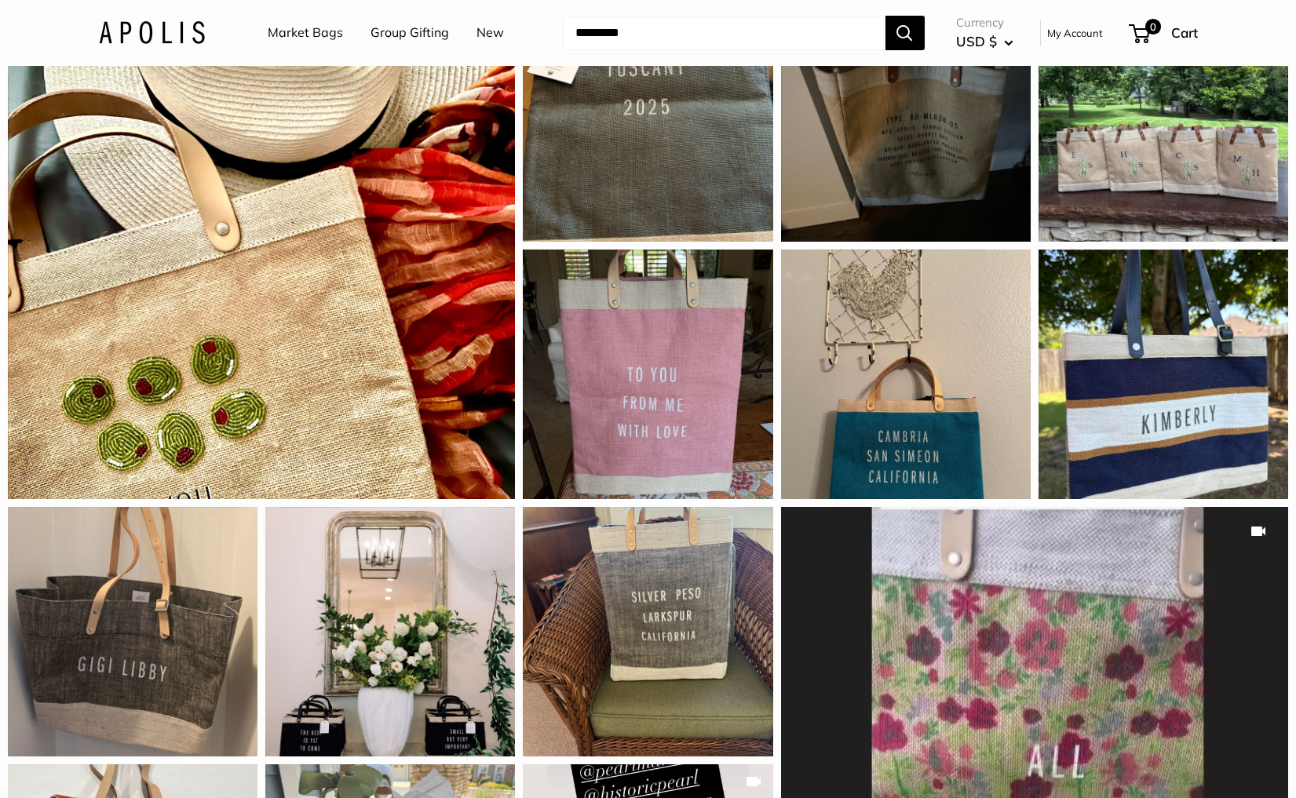
scroll to position [2421, 0]
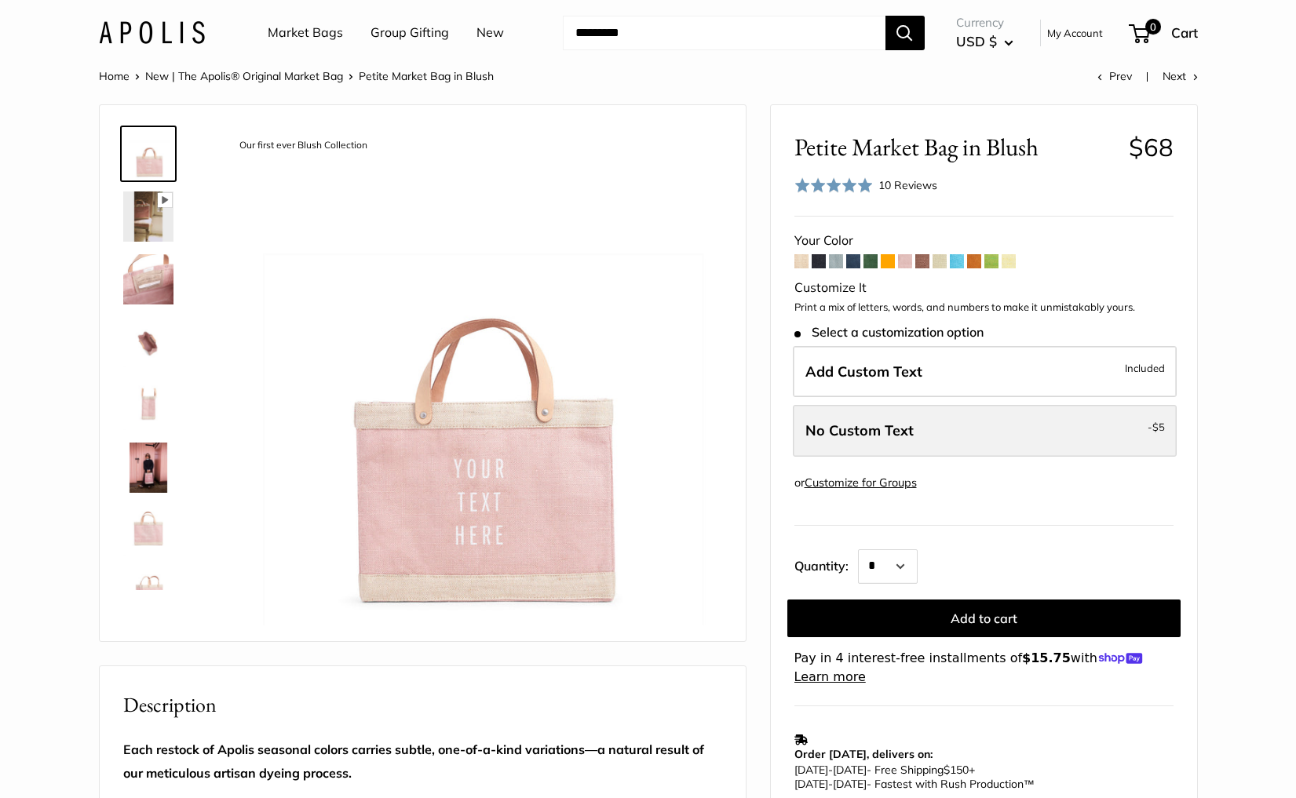
click at [876, 420] on label "No Custom Text - $5" at bounding box center [985, 431] width 384 height 52
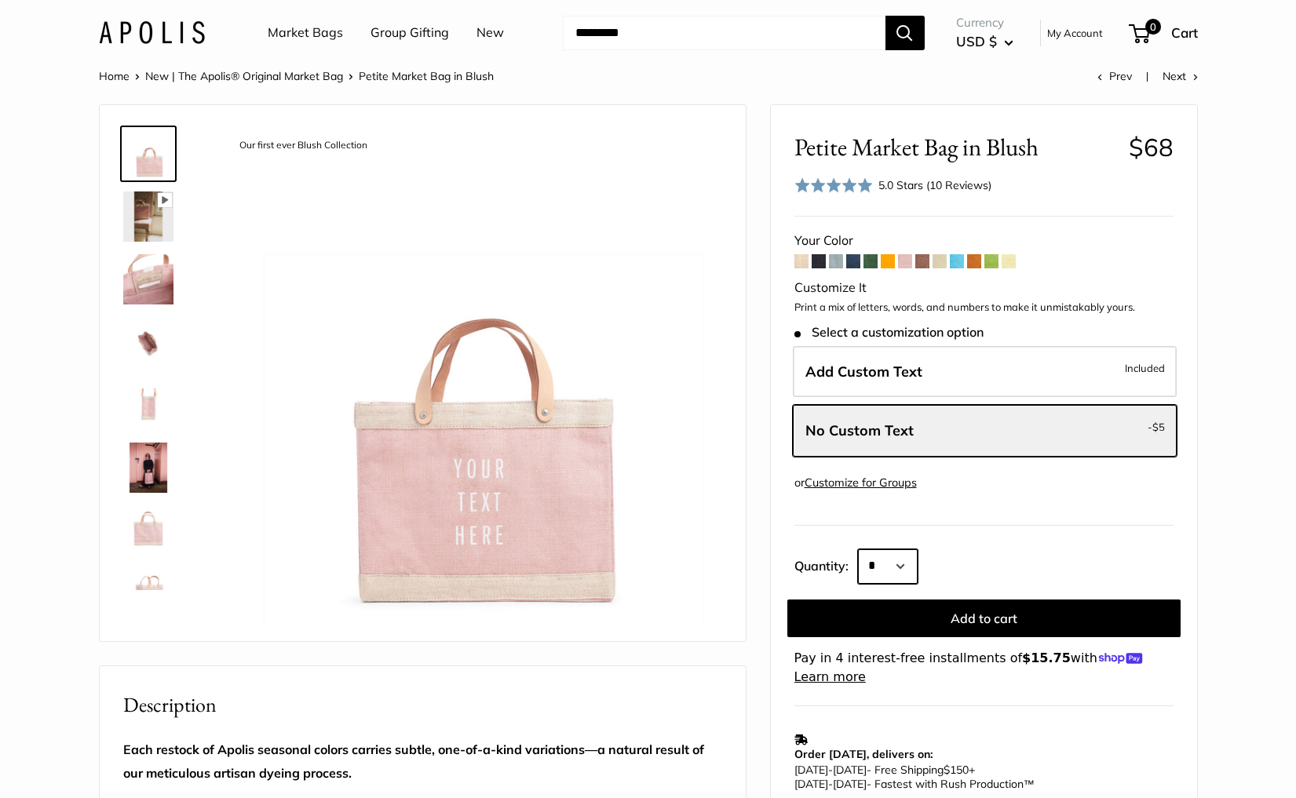
click at [910, 572] on select "* * * * * * * * * *** *** *** *** *** *** *** *** *** *** *** *** *** *** *** *…" at bounding box center [888, 566] width 60 height 35
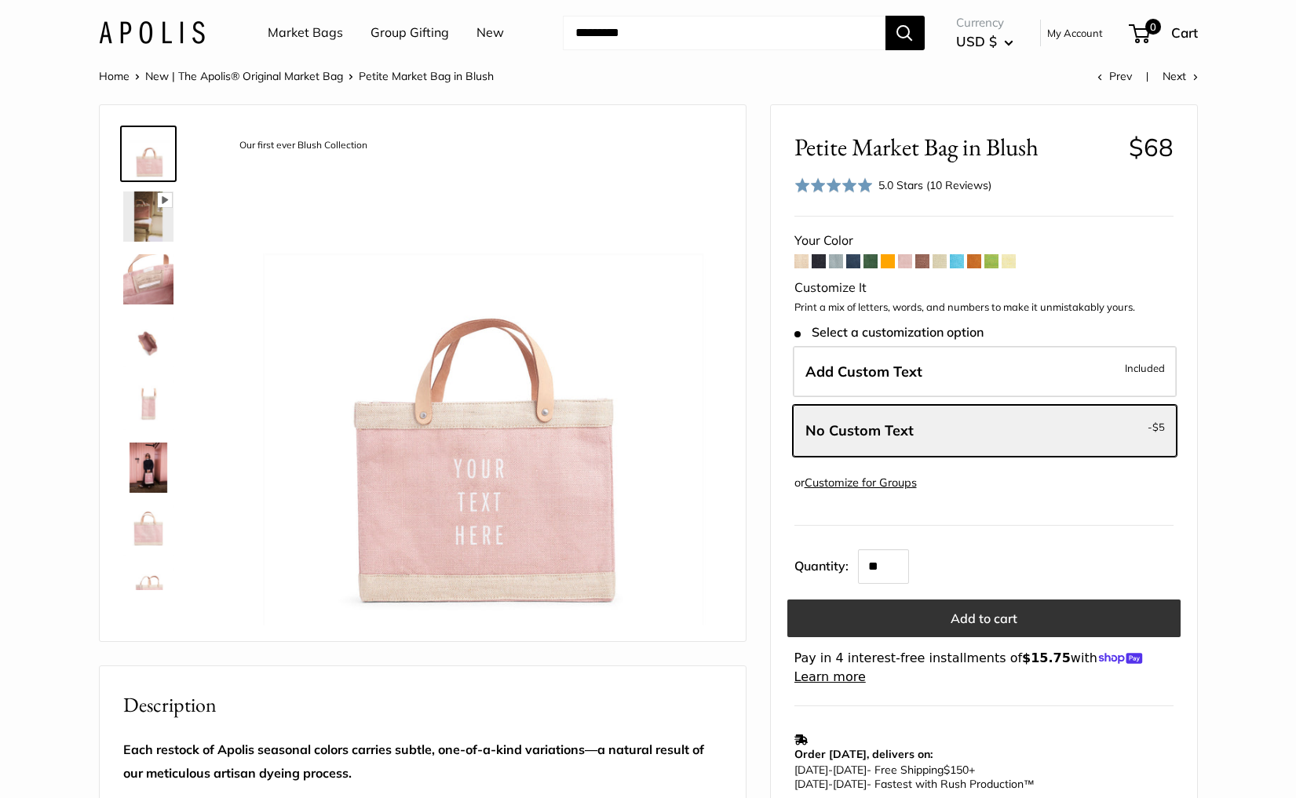
click at [979, 618] on button "Add to cart" at bounding box center [983, 619] width 393 height 38
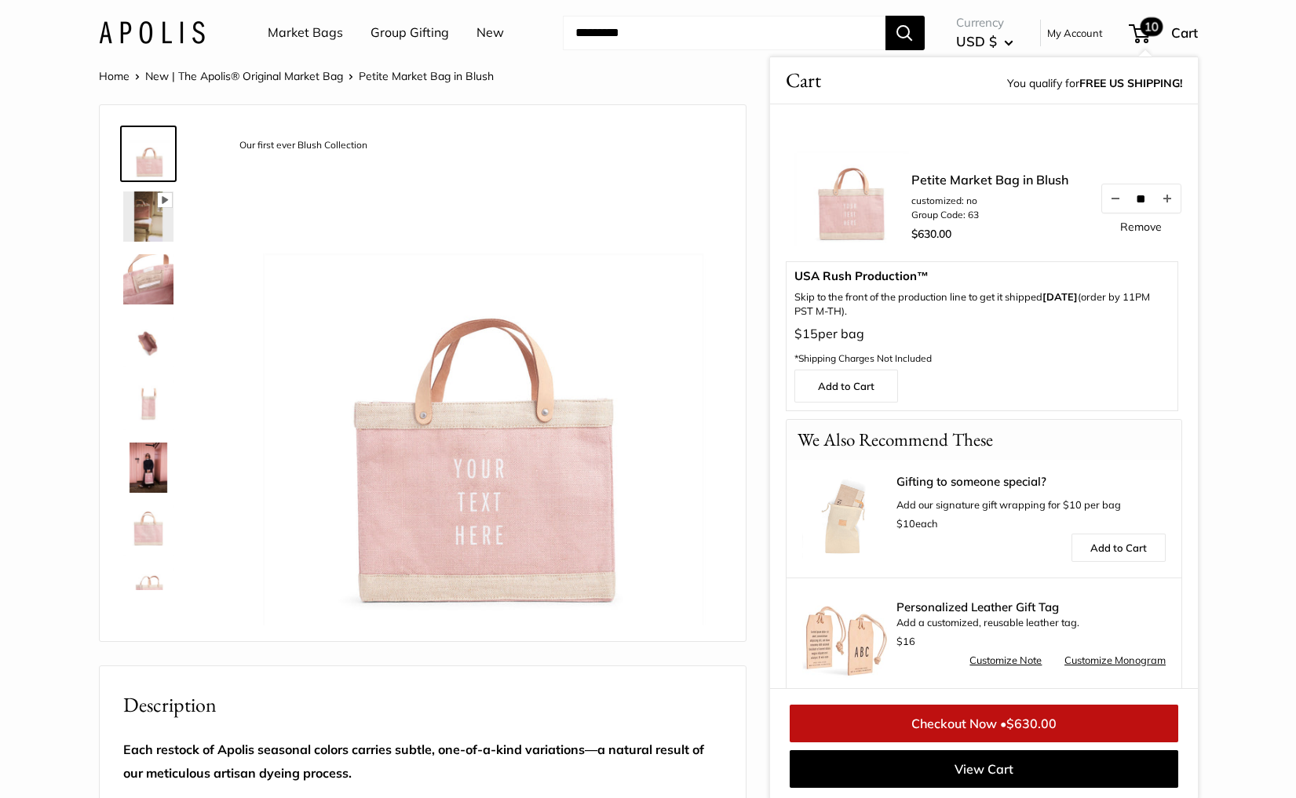
click at [1125, 232] on link "Remove" at bounding box center [1141, 226] width 42 height 11
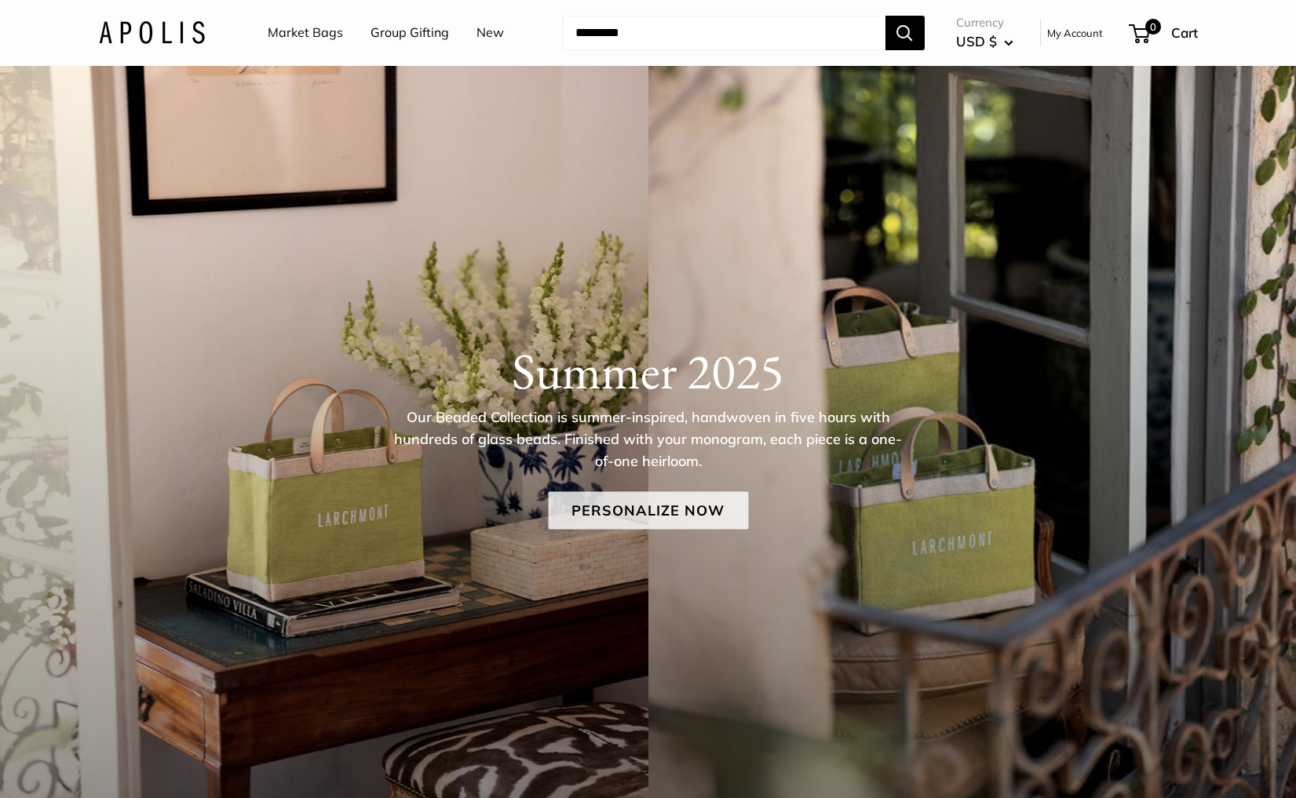
click at [592, 501] on link "Personalize Now" at bounding box center [648, 510] width 200 height 38
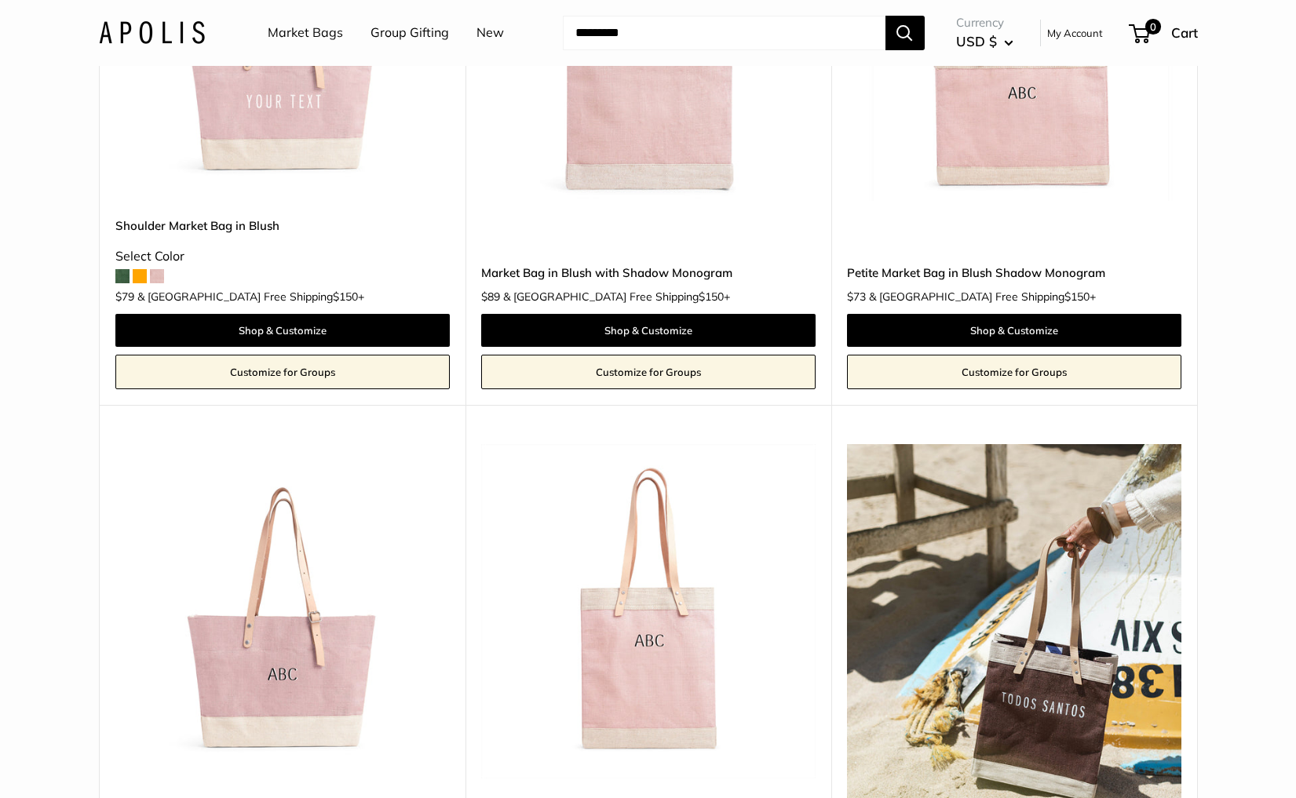
scroll to position [2167, 0]
